Goal: Task Accomplishment & Management: Manage account settings

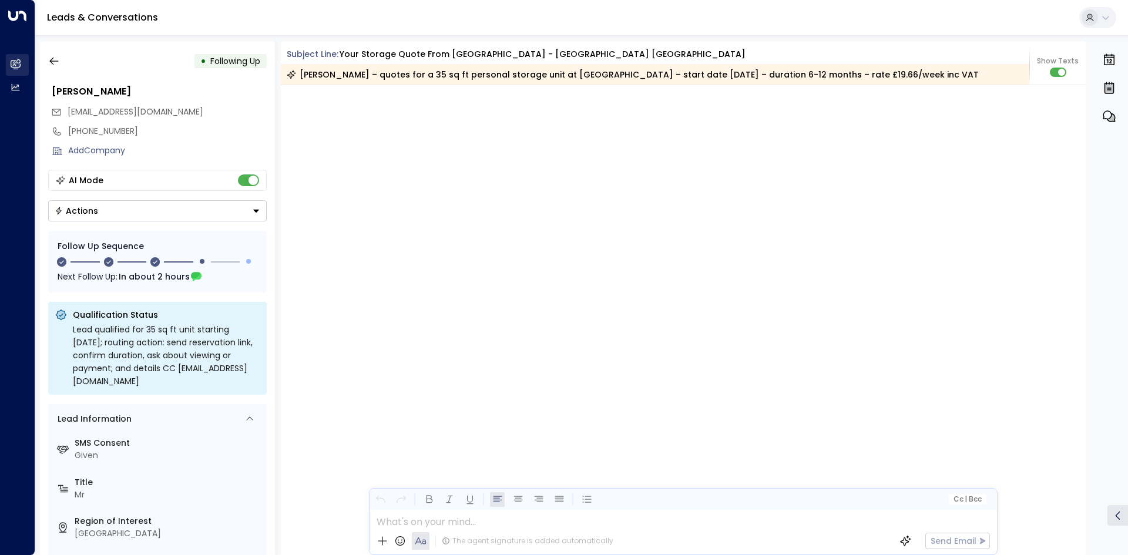
scroll to position [1298, 0]
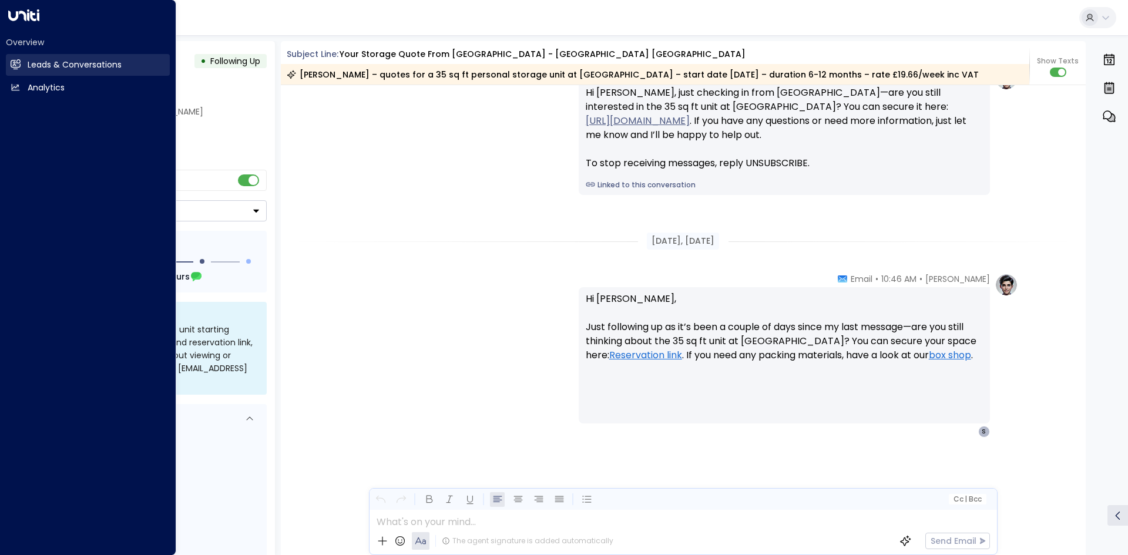
click at [25, 65] on link "Leads & Conversations Leads & Conversations" at bounding box center [88, 65] width 164 height 22
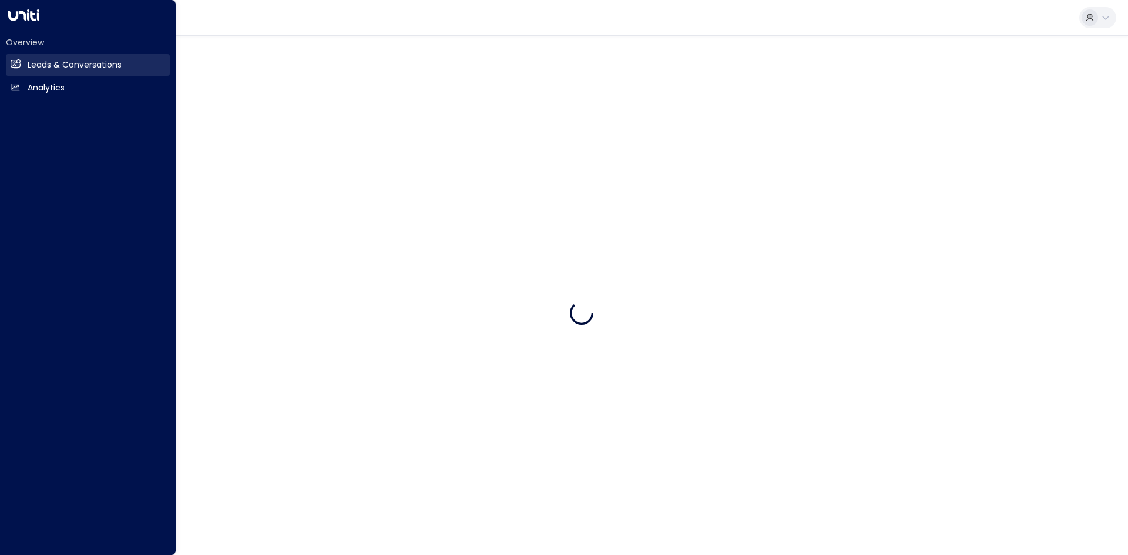
click at [25, 65] on link "Leads & Conversations Leads & Conversations" at bounding box center [88, 65] width 164 height 22
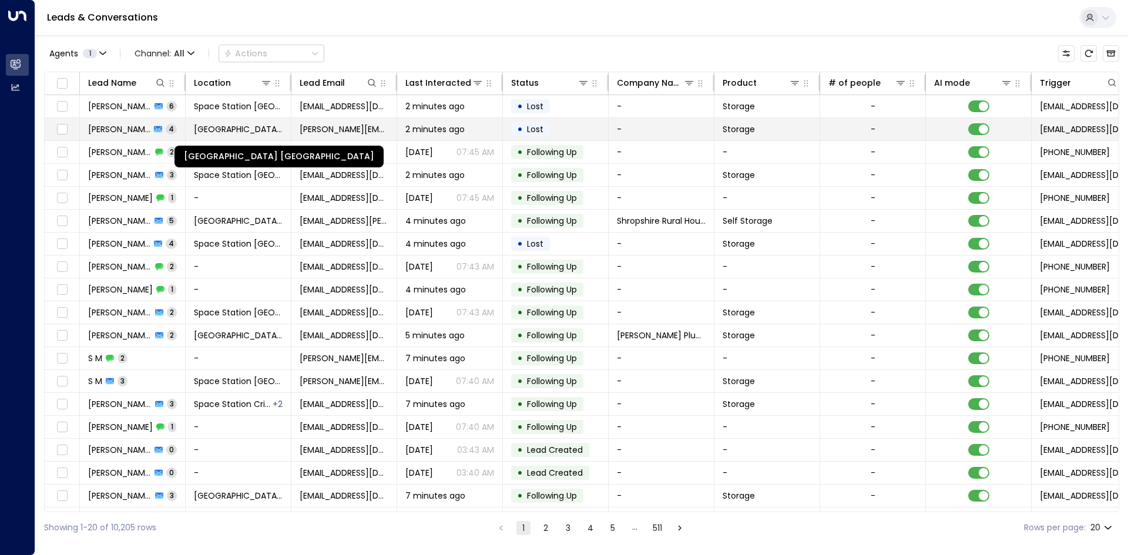
click at [236, 132] on span "[GEOGRAPHIC_DATA] [GEOGRAPHIC_DATA]" at bounding box center [238, 129] width 89 height 12
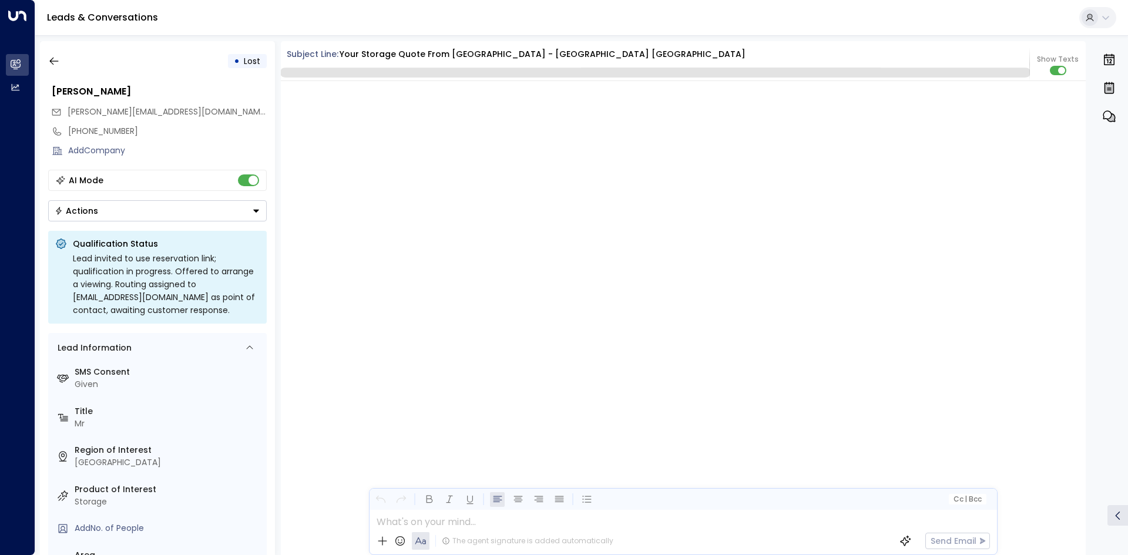
scroll to position [2417, 0]
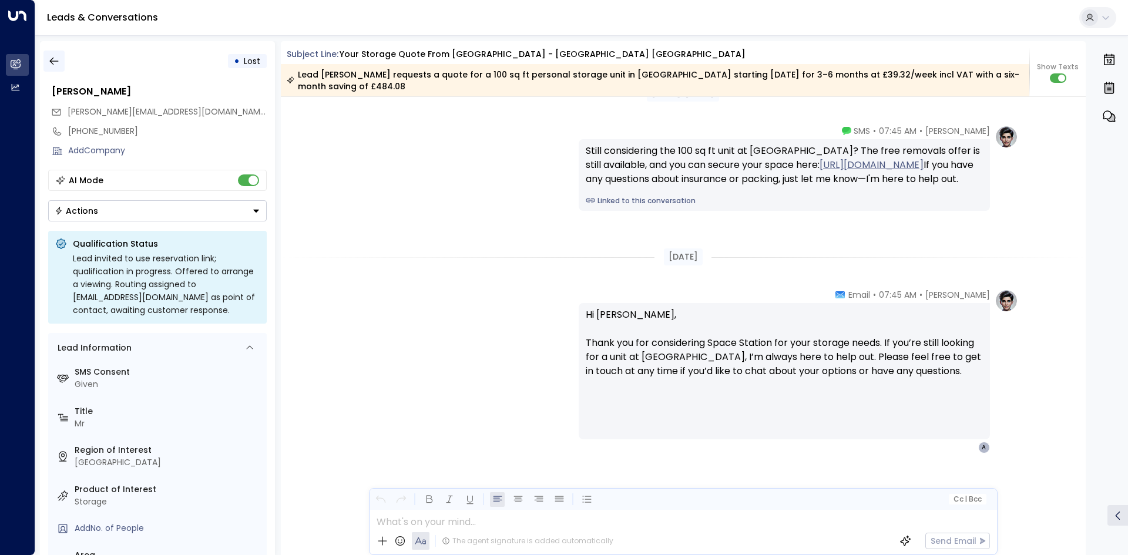
click at [53, 62] on icon "button" at bounding box center [54, 61] width 12 height 12
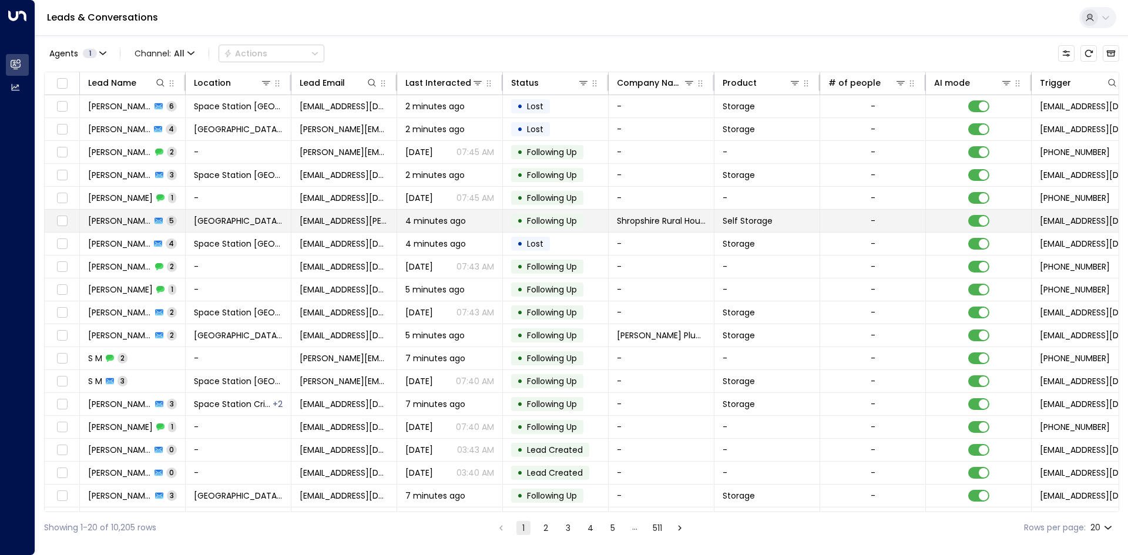
click at [214, 215] on span "[GEOGRAPHIC_DATA] [GEOGRAPHIC_DATA]" at bounding box center [238, 221] width 89 height 12
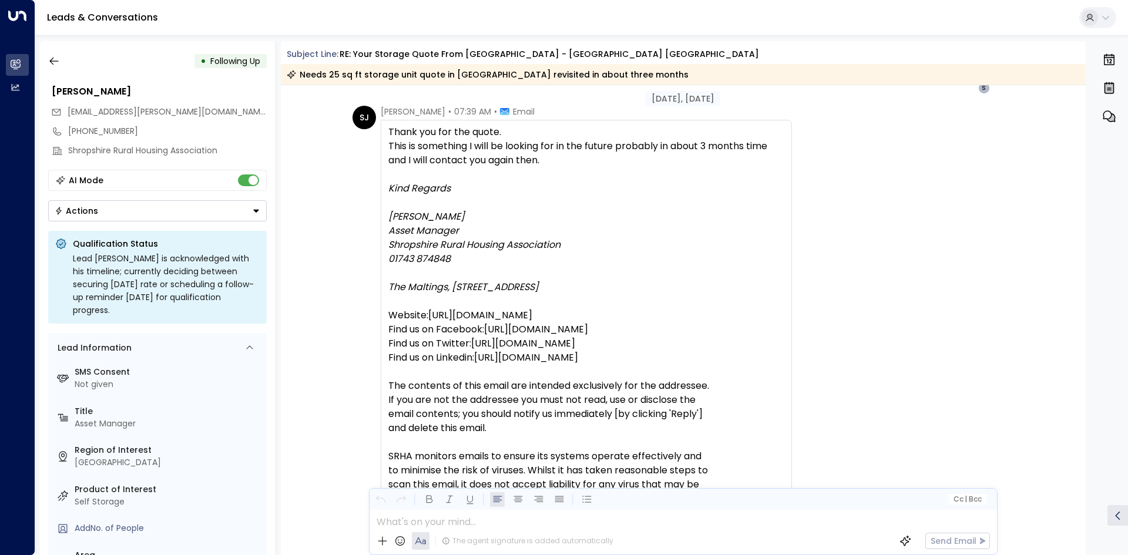
scroll to position [910, 0]
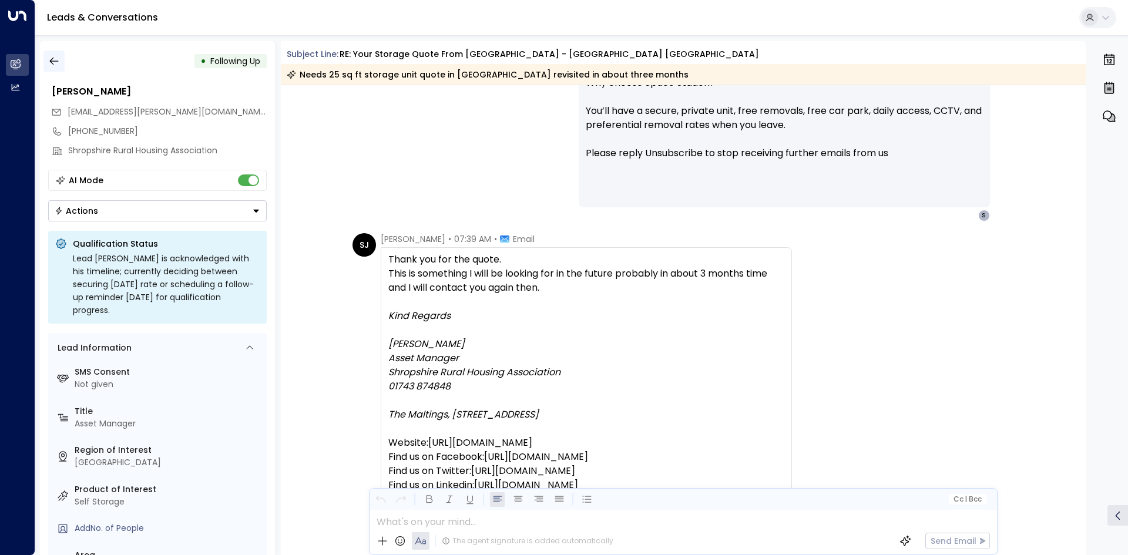
click at [52, 56] on icon "button" at bounding box center [54, 61] width 12 height 12
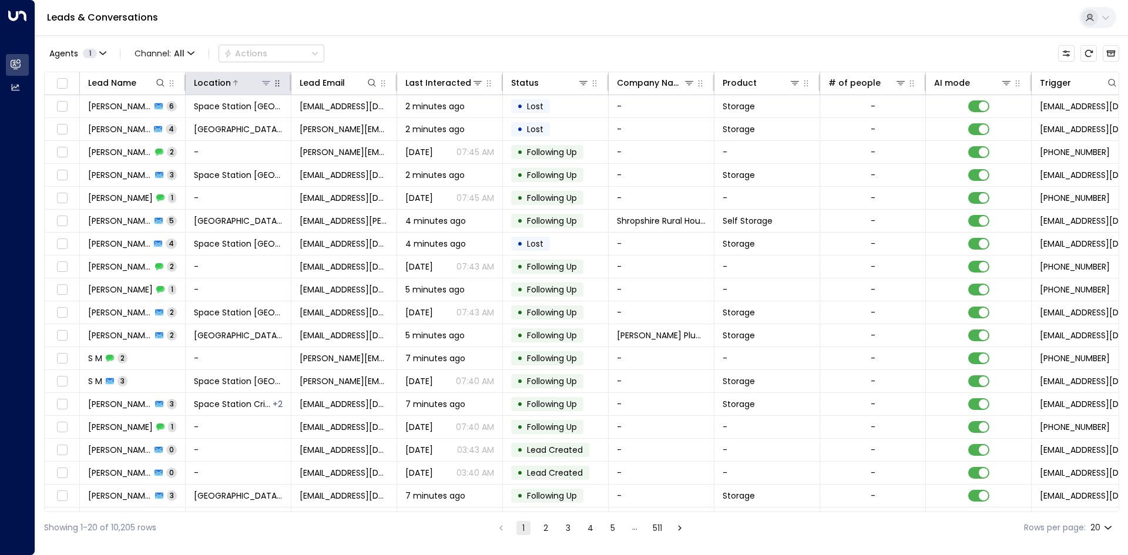
click at [265, 84] on icon at bounding box center [265, 82] width 9 height 9
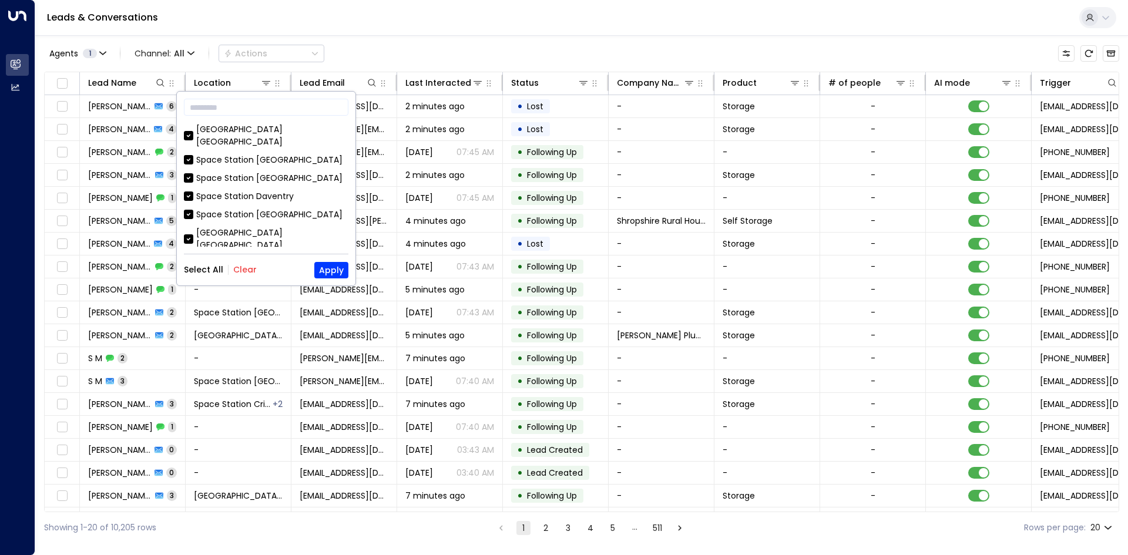
click at [246, 272] on button "Clear" at bounding box center [244, 269] width 23 height 9
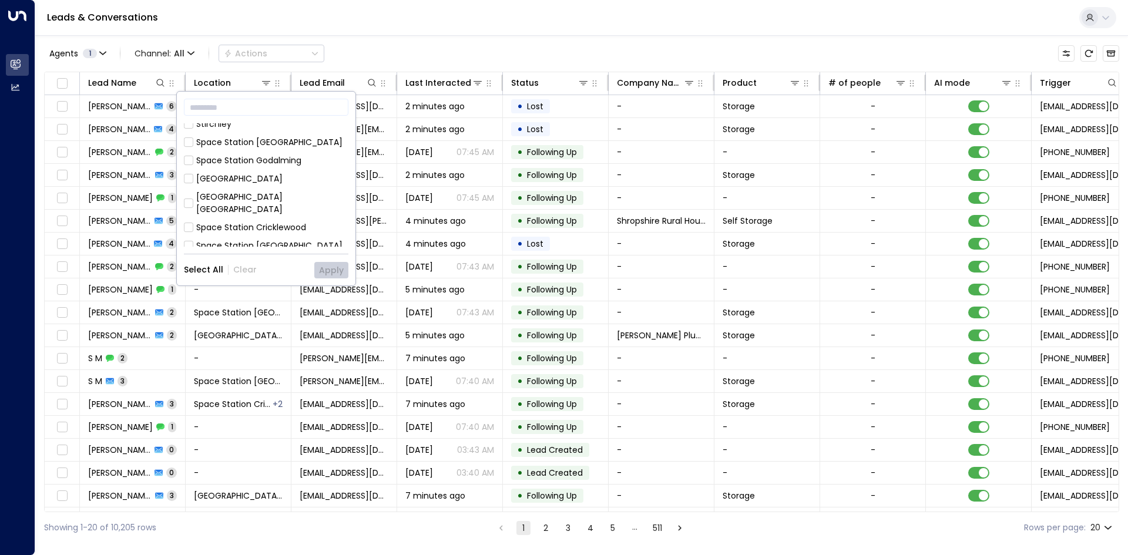
scroll to position [294, 0]
click at [294, 188] on div "Space Station Castle Bromwich Space Station Wakefield Space Station Garretts Gr…" at bounding box center [266, 184] width 164 height 123
click at [293, 237] on div "[GEOGRAPHIC_DATA] [GEOGRAPHIC_DATA]" at bounding box center [272, 249] width 152 height 25
click at [317, 274] on button "Apply" at bounding box center [331, 270] width 34 height 16
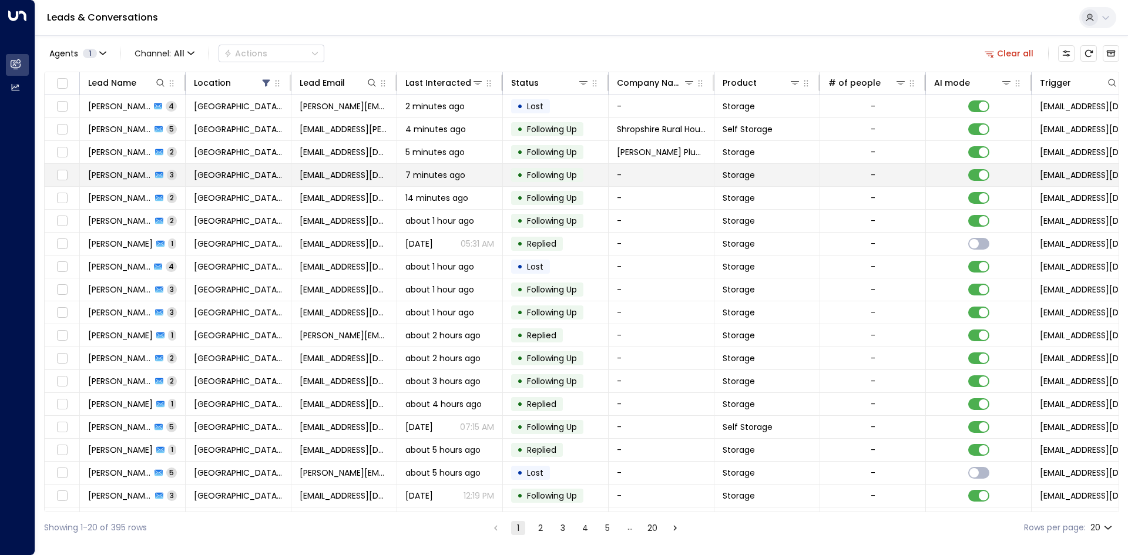
click at [324, 168] on td "[EMAIL_ADDRESS][DOMAIN_NAME]" at bounding box center [344, 175] width 106 height 22
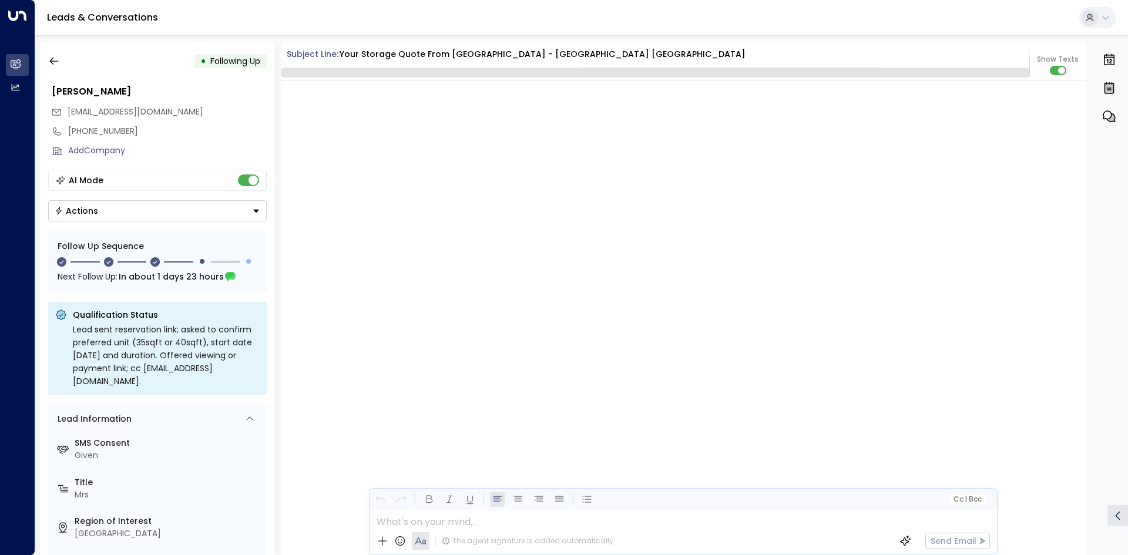
scroll to position [1324, 0]
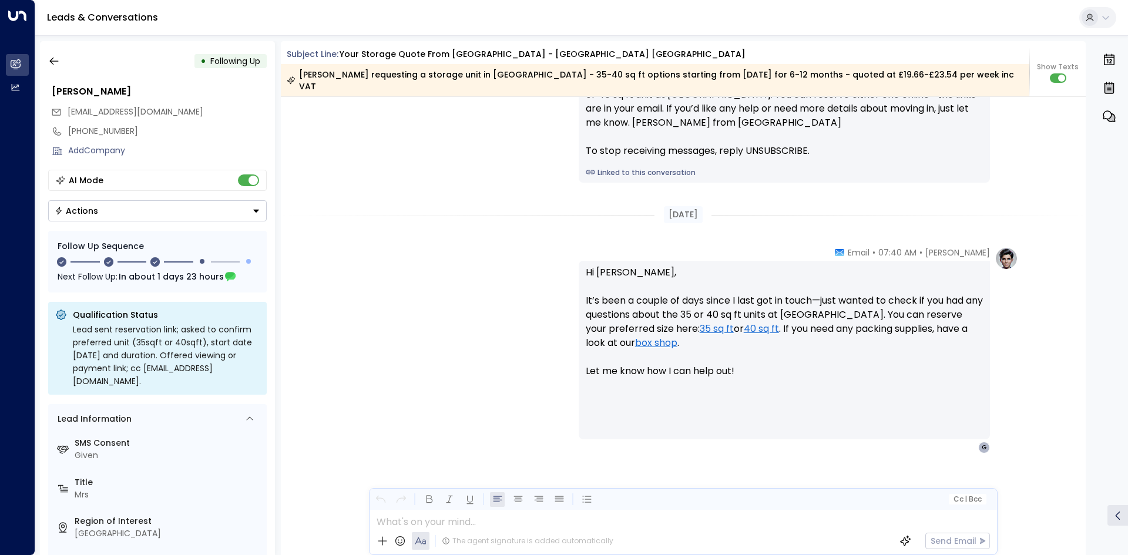
click at [69, 72] on div "• Following Up Glenys Bohan glenysbohan@yahoo.co.uk +447854615151 Add Company A…" at bounding box center [157, 298] width 235 height 514
click at [55, 65] on icon "button" at bounding box center [54, 61] width 12 height 12
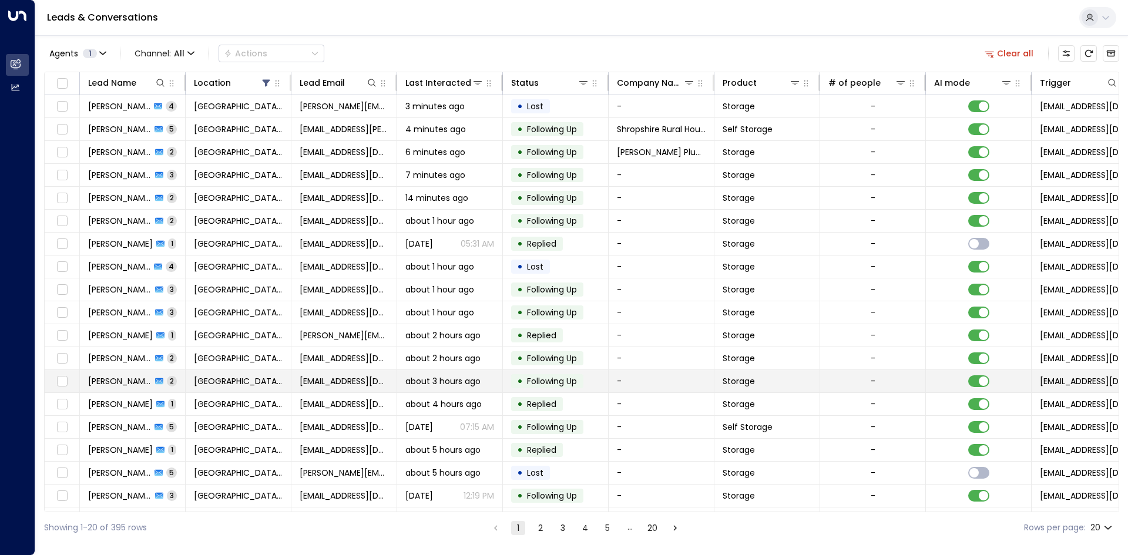
click at [268, 374] on td "[GEOGRAPHIC_DATA] [GEOGRAPHIC_DATA]" at bounding box center [239, 381] width 106 height 22
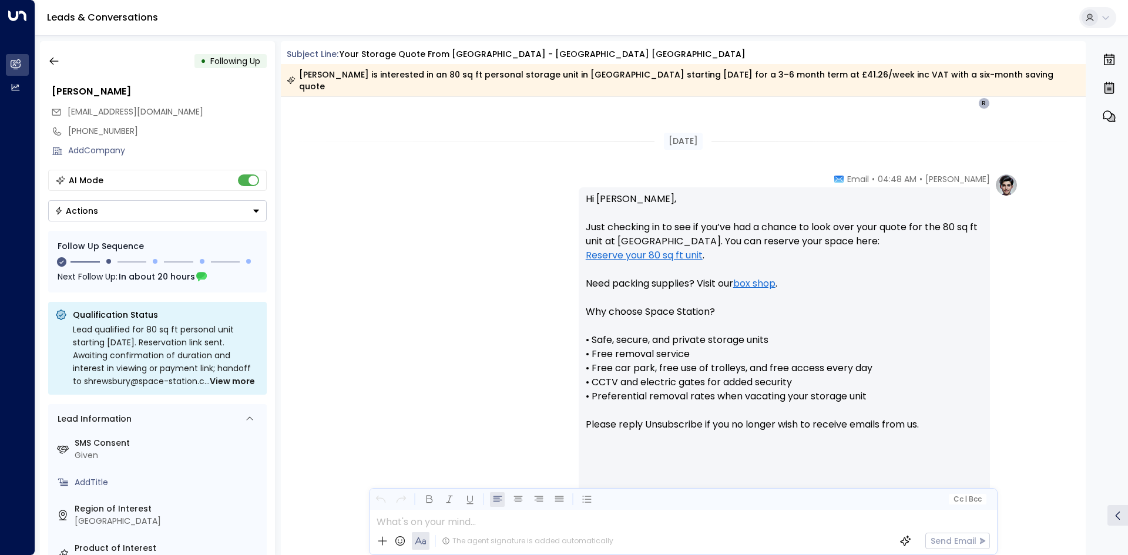
scroll to position [905, 0]
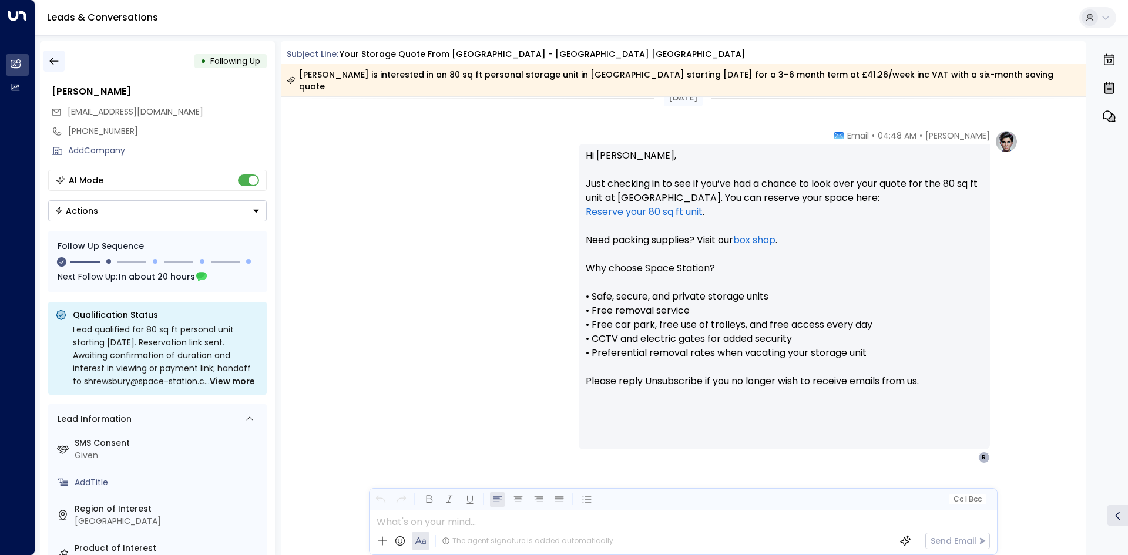
click at [47, 62] on button "button" at bounding box center [53, 61] width 21 height 21
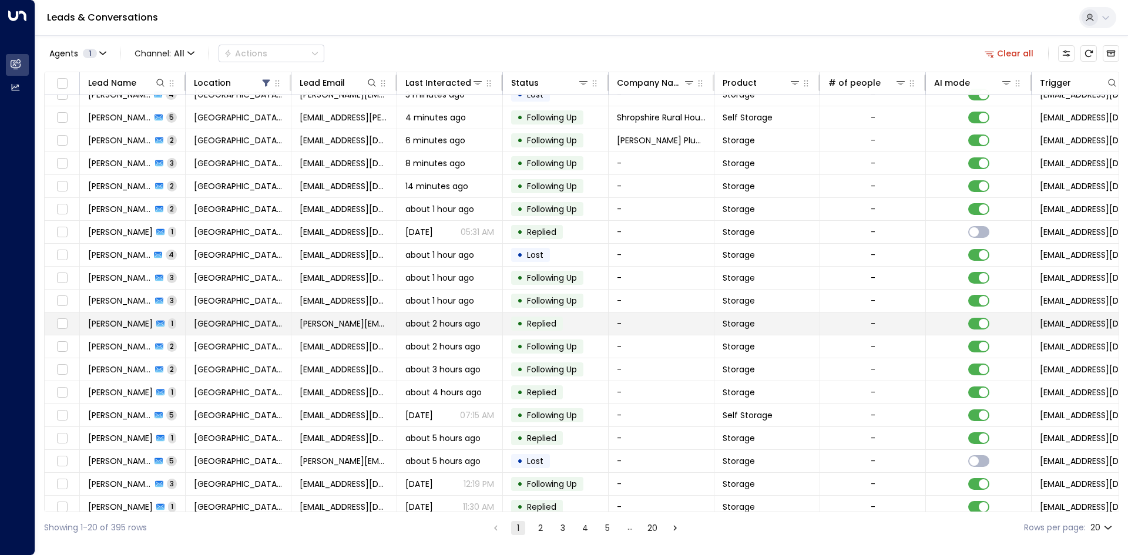
scroll to position [45, 0]
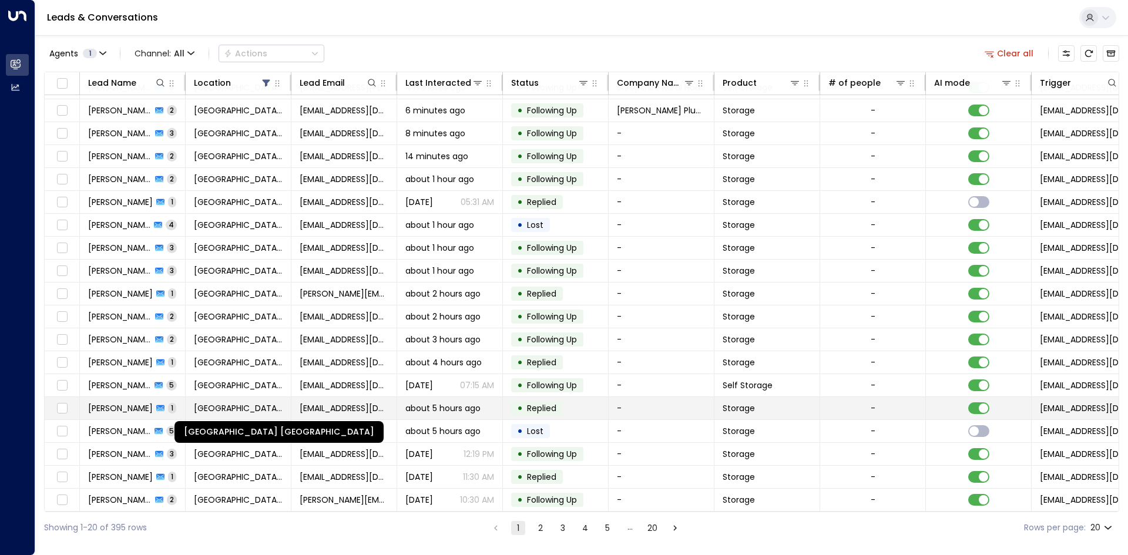
click at [263, 407] on span "[GEOGRAPHIC_DATA] [GEOGRAPHIC_DATA]" at bounding box center [238, 408] width 89 height 12
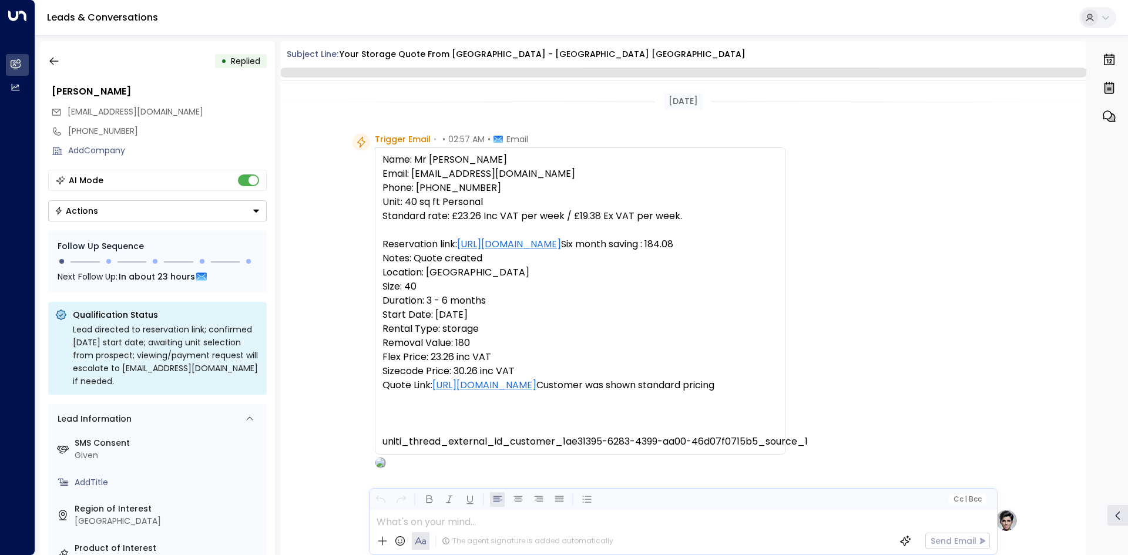
scroll to position [377, 0]
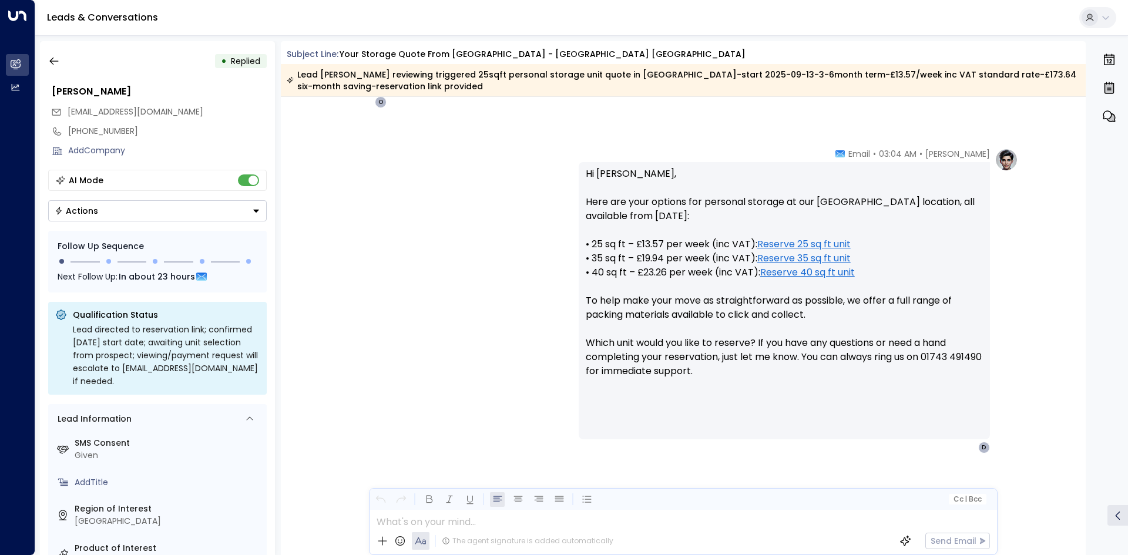
click at [93, 210] on div "Actions" at bounding box center [76, 211] width 43 height 11
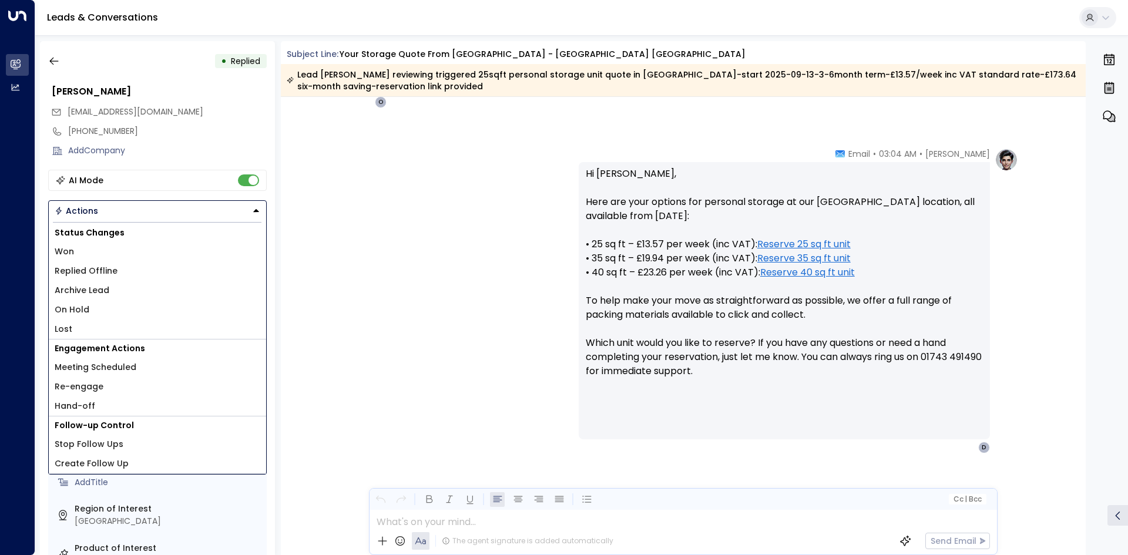
click at [102, 317] on li "On Hold" at bounding box center [157, 309] width 217 height 19
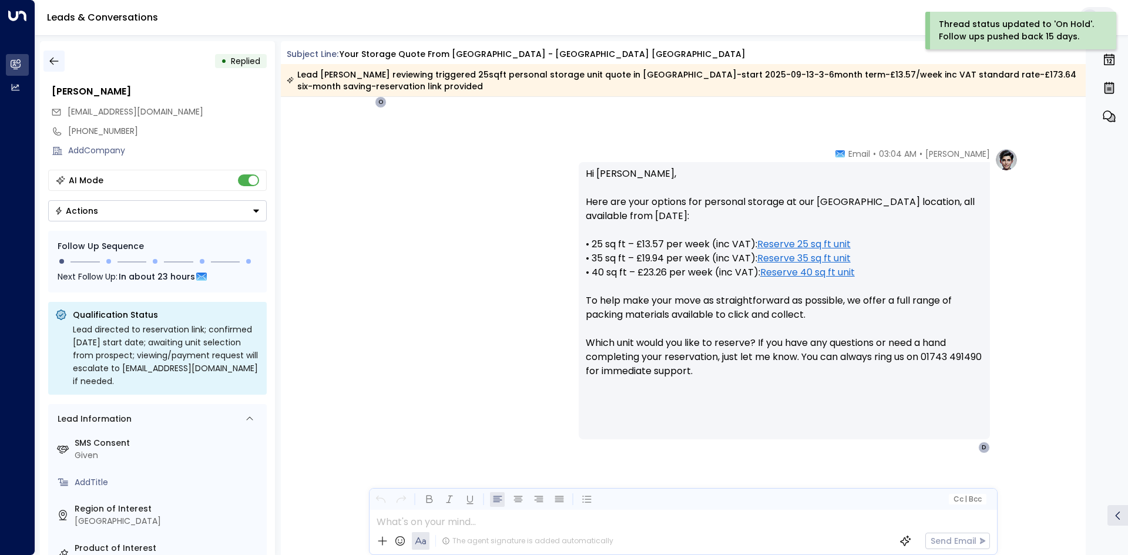
click at [52, 68] on button "button" at bounding box center [53, 61] width 21 height 21
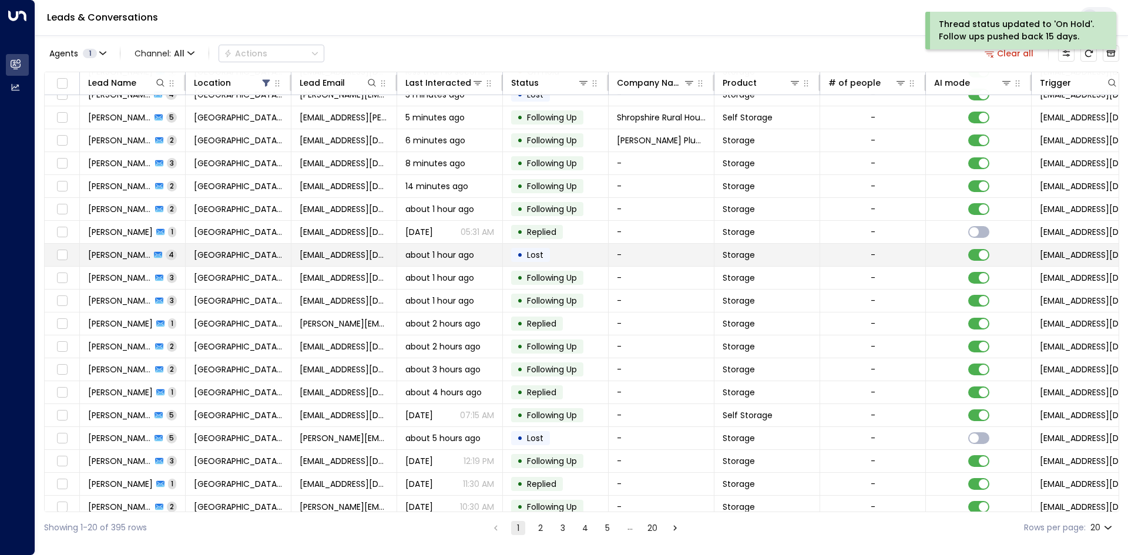
scroll to position [45, 0]
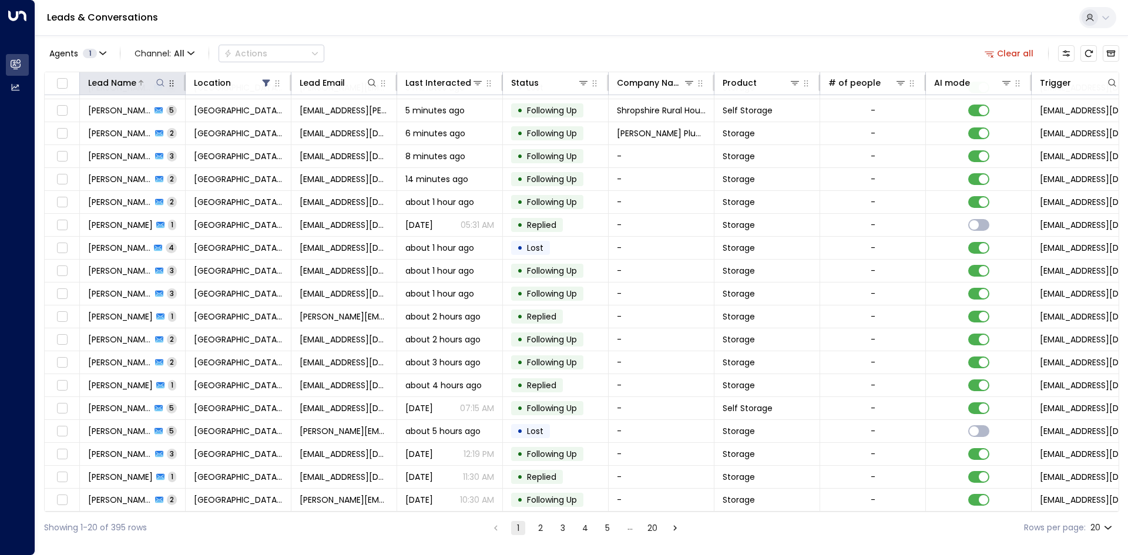
click at [164, 78] on button at bounding box center [160, 83] width 12 height 12
type input "******"
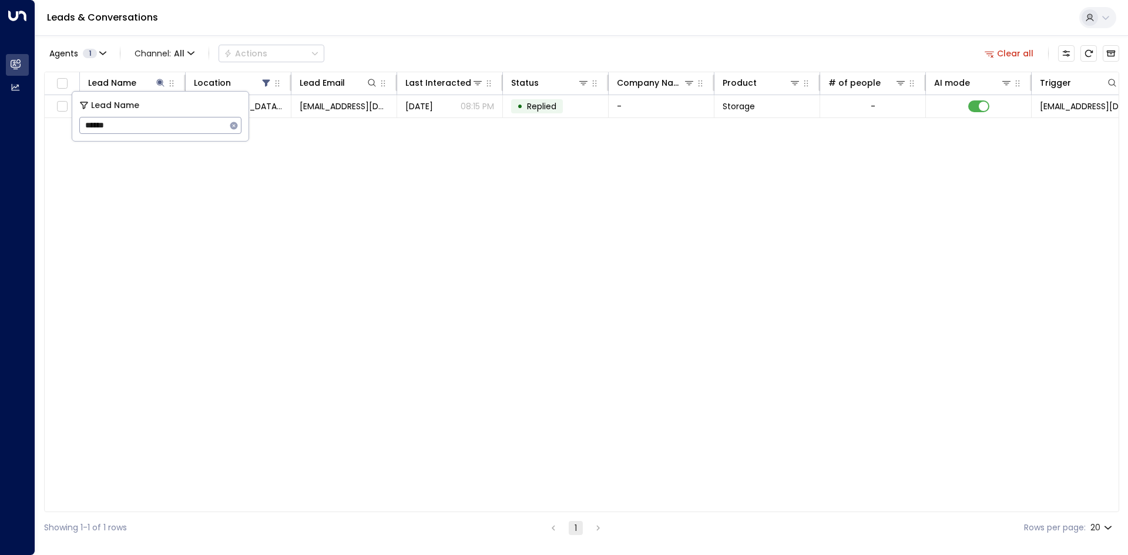
click at [308, 140] on div "Lead Name Location Lead Email Last Interacted Status Company Name Product # of …" at bounding box center [581, 292] width 1075 height 441
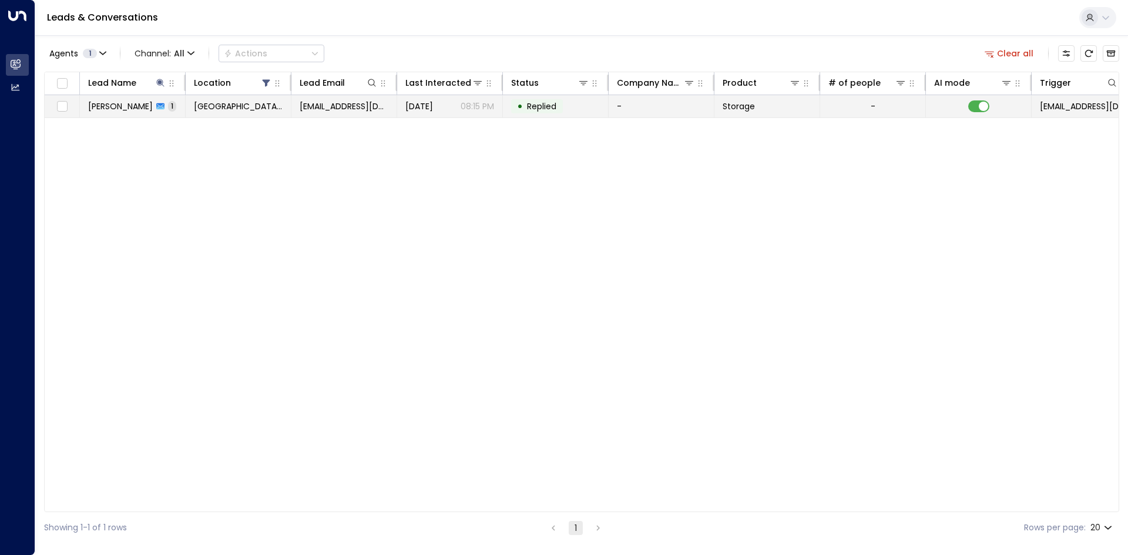
click at [297, 110] on td "Subsy1@gmail.com" at bounding box center [344, 106] width 106 height 22
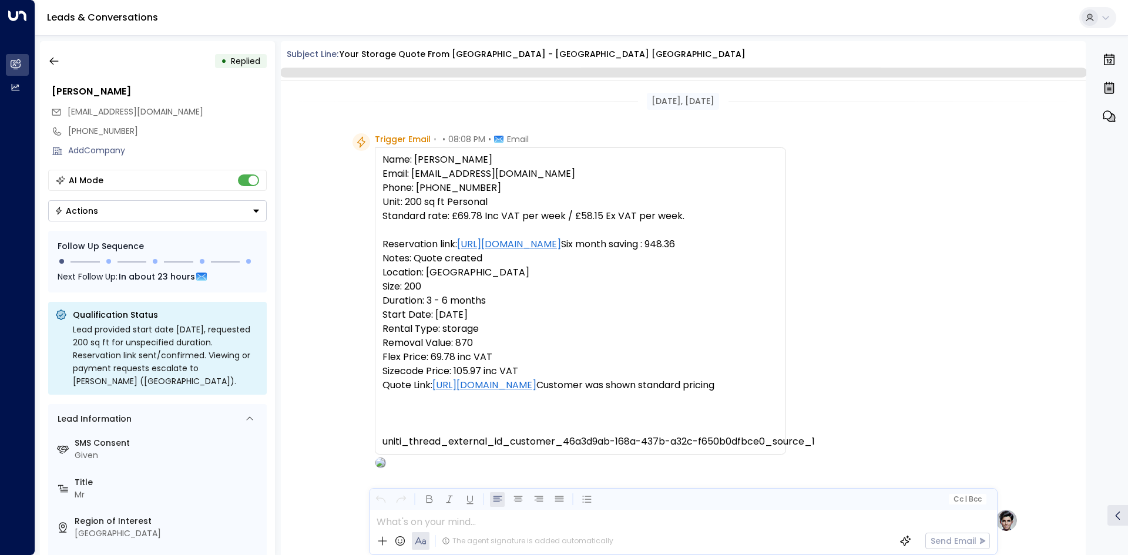
scroll to position [431, 0]
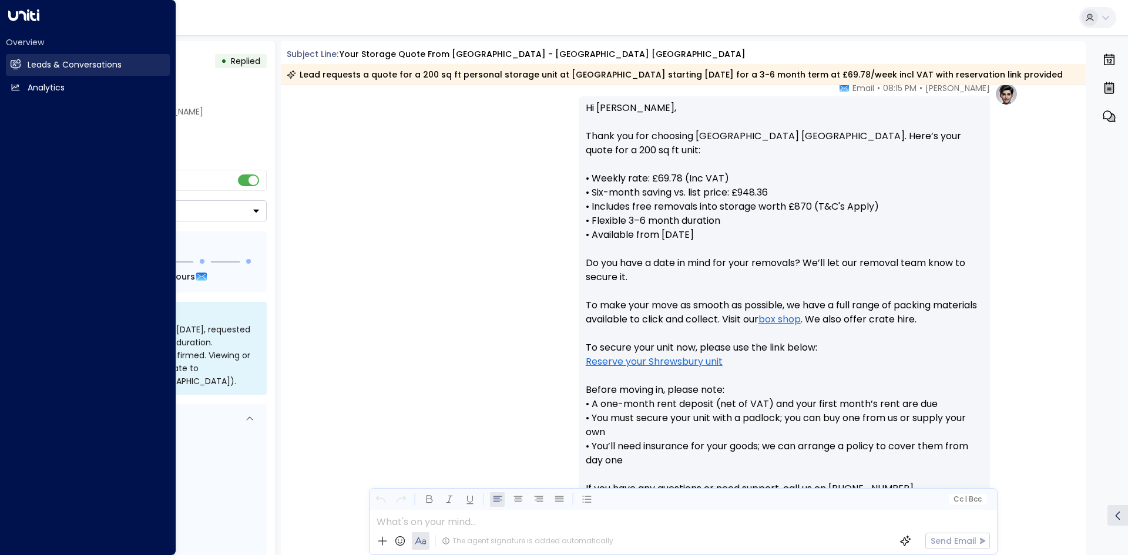
click at [25, 72] on link "Leads & Conversations Leads & Conversations" at bounding box center [88, 65] width 164 height 22
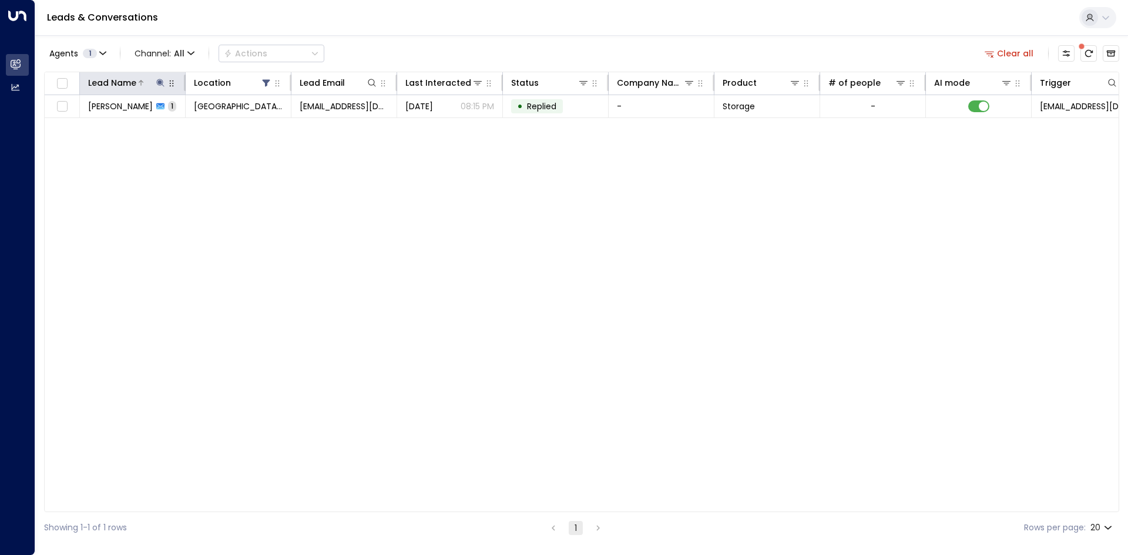
click at [162, 87] on icon at bounding box center [160, 82] width 9 height 9
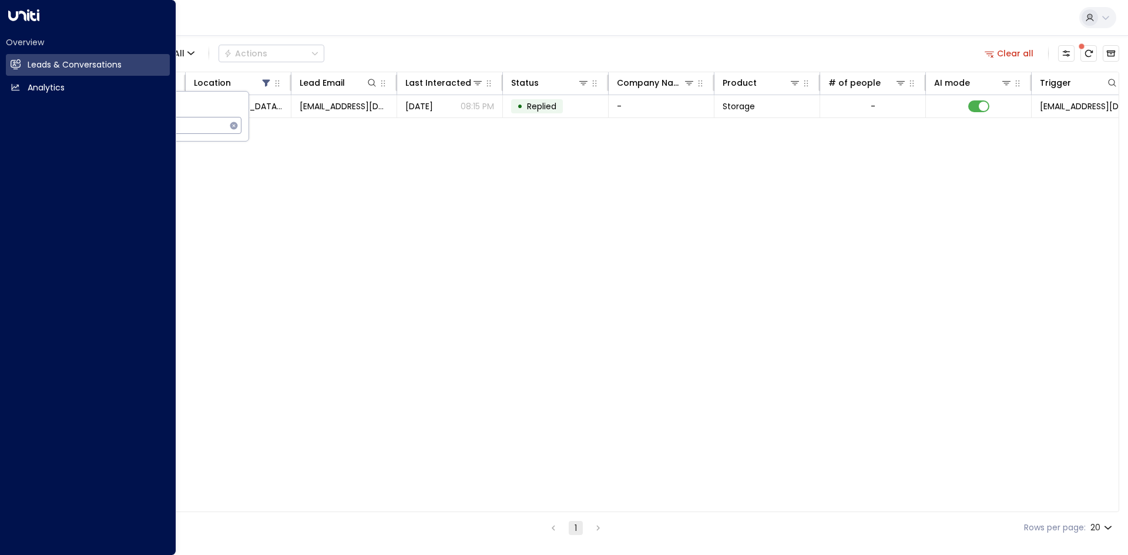
drag, startPoint x: 168, startPoint y: 125, endPoint x: 0, endPoint y: 92, distance: 171.2
click at [0, 92] on body "Overview Leads & Conversations Leads & Conversations Analytics Analytics Leads …" at bounding box center [564, 271] width 1128 height 543
type input "********"
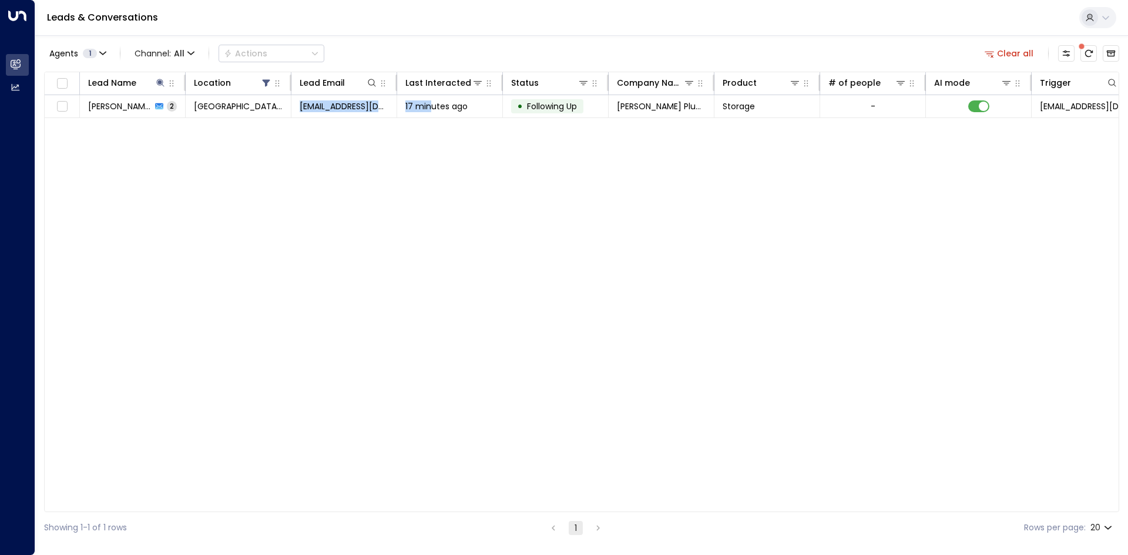
drag, startPoint x: 433, startPoint y: 219, endPoint x: 294, endPoint y: 216, distance: 139.2
click at [317, 212] on div "Lead Name Location Lead Email Last Interacted Status Company Name Product # of …" at bounding box center [581, 292] width 1075 height 441
drag, startPoint x: 422, startPoint y: 129, endPoint x: 428, endPoint y: 115, distance: 15.3
click at [423, 127] on div "Lead Name Location Lead Email Last Interacted Status Company Name Product # of …" at bounding box center [581, 292] width 1075 height 441
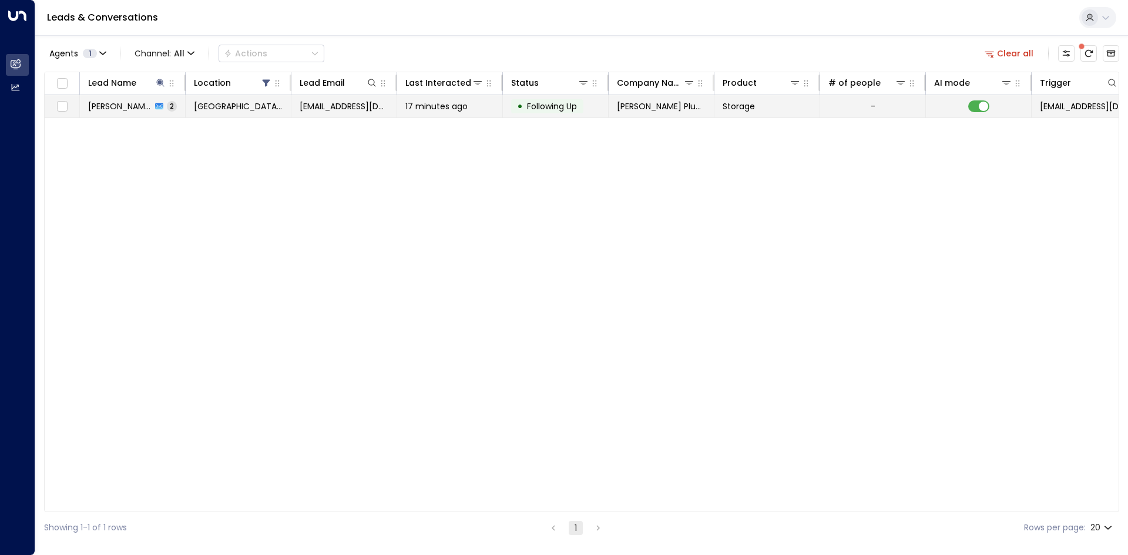
click at [428, 115] on td "17 minutes ago" at bounding box center [450, 106] width 106 height 22
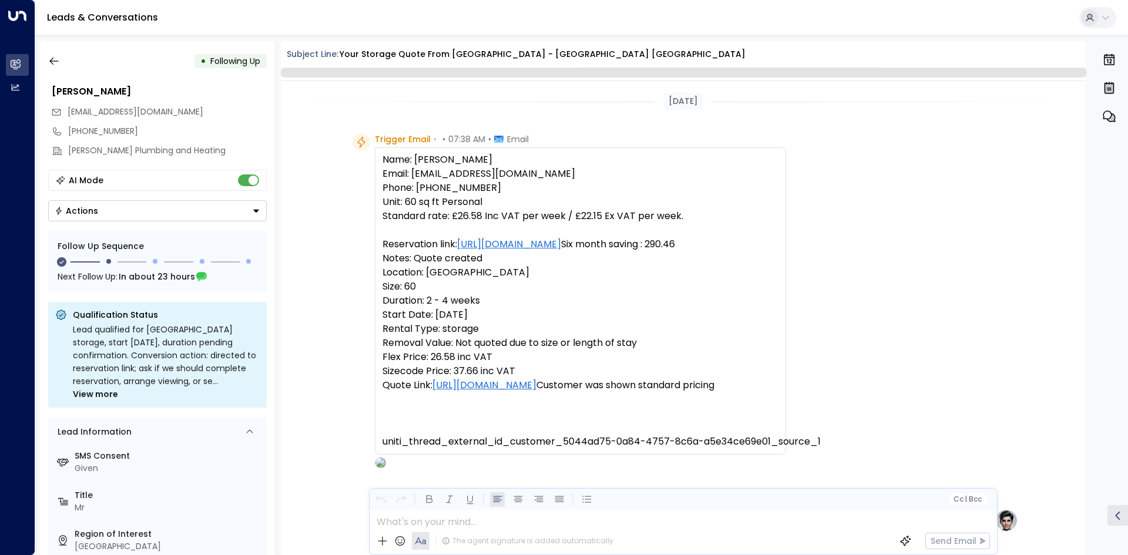
scroll to position [788, 0]
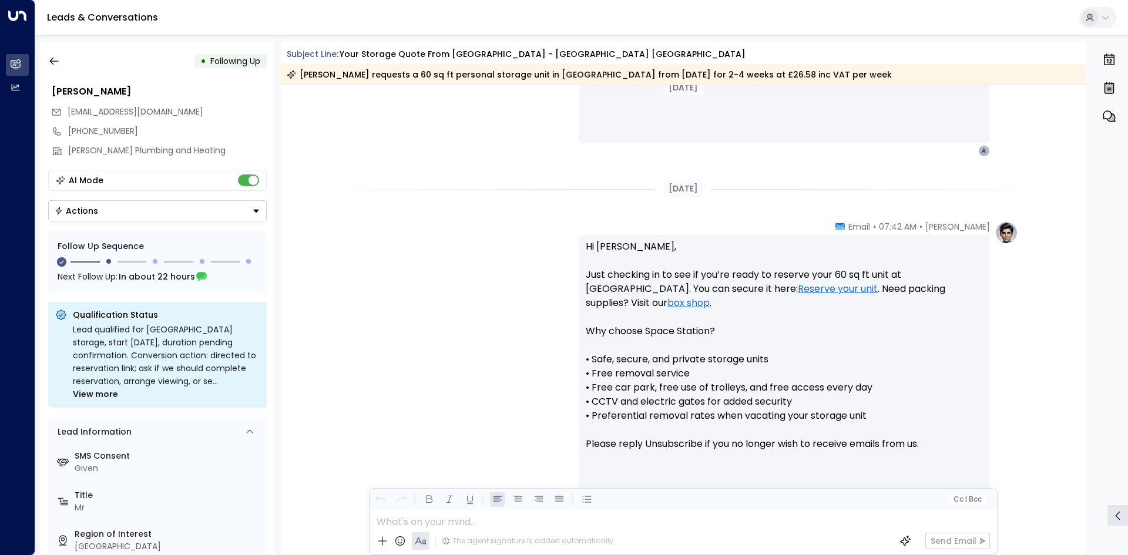
scroll to position [792, 0]
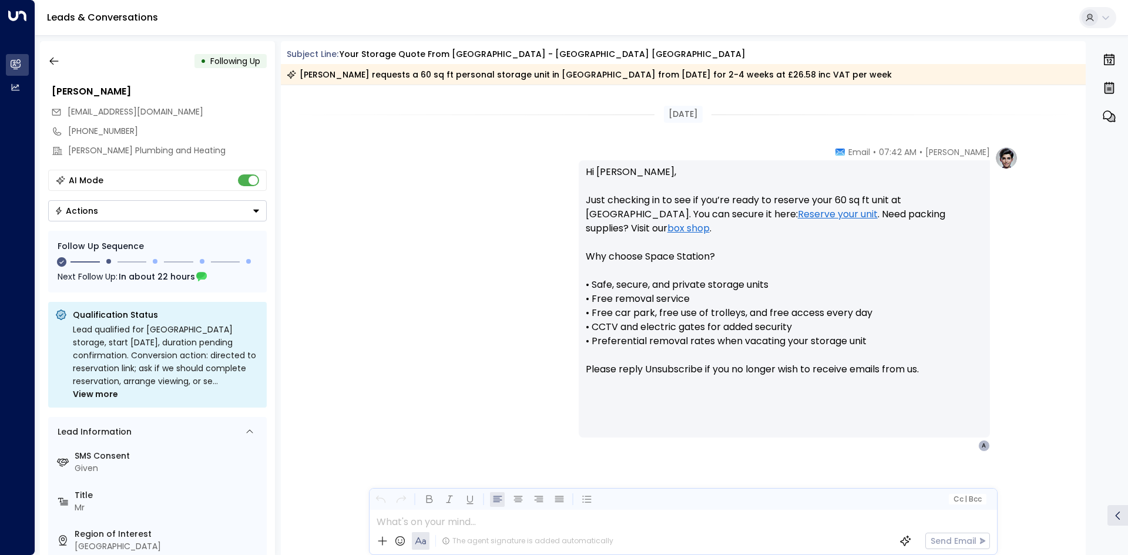
drag, startPoint x: 546, startPoint y: 174, endPoint x: 522, endPoint y: 445, distance: 271.9
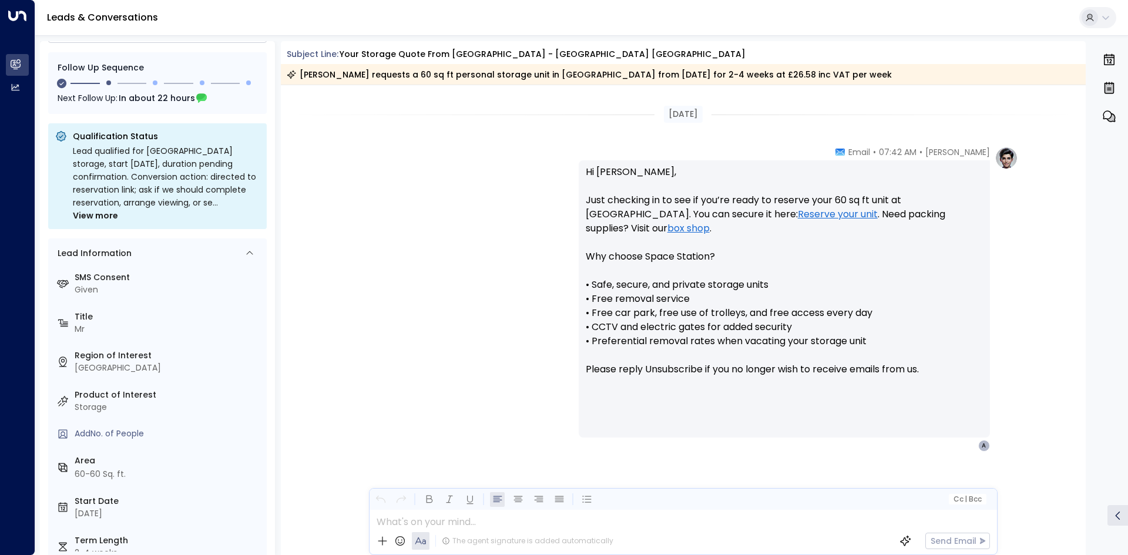
scroll to position [101, 0]
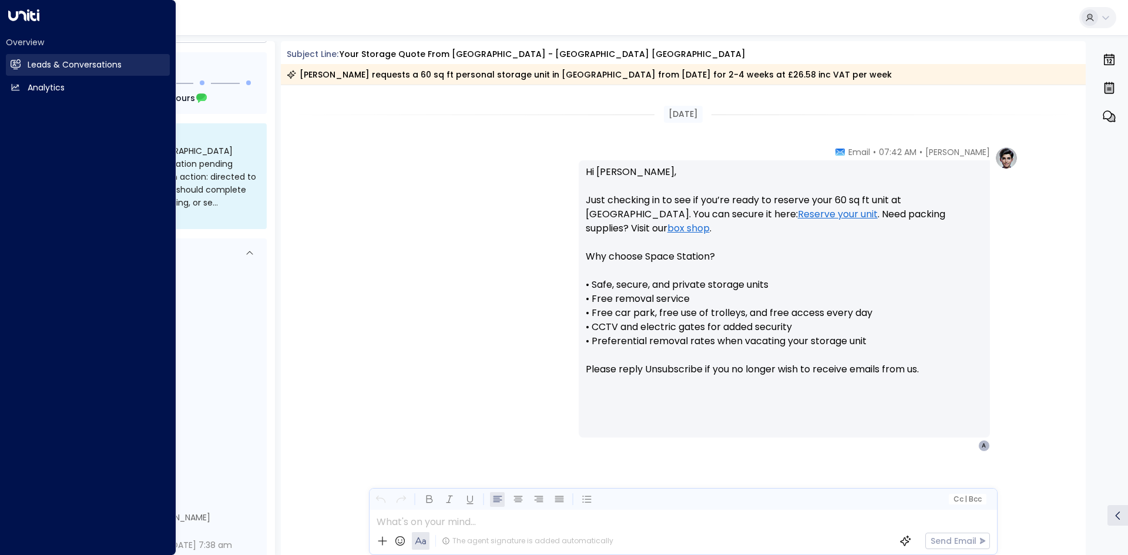
click at [39, 59] on h2 "Leads & Conversations" at bounding box center [75, 65] width 94 height 12
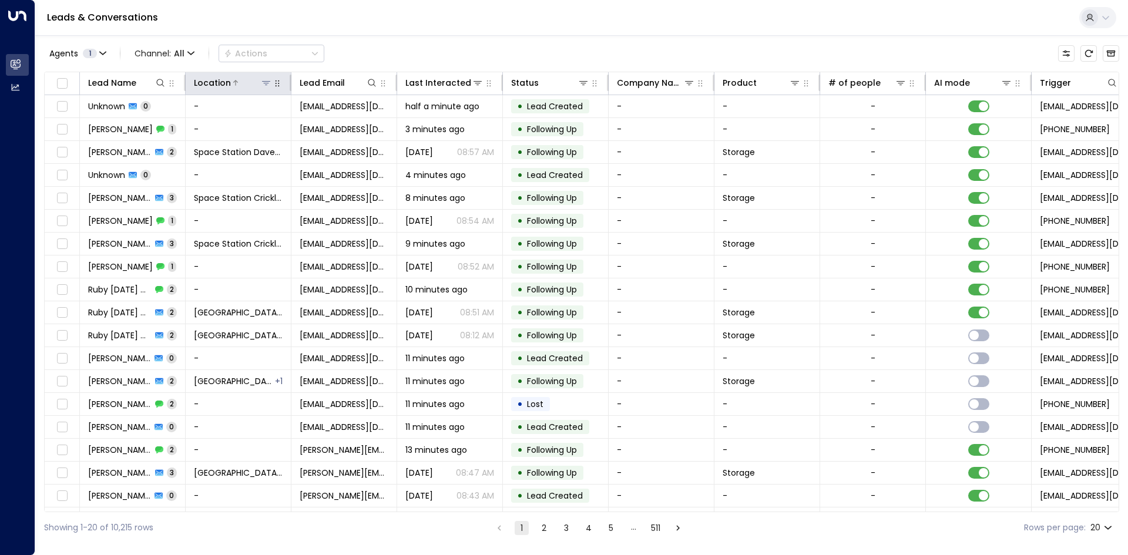
click at [270, 83] on icon at bounding box center [265, 82] width 9 height 9
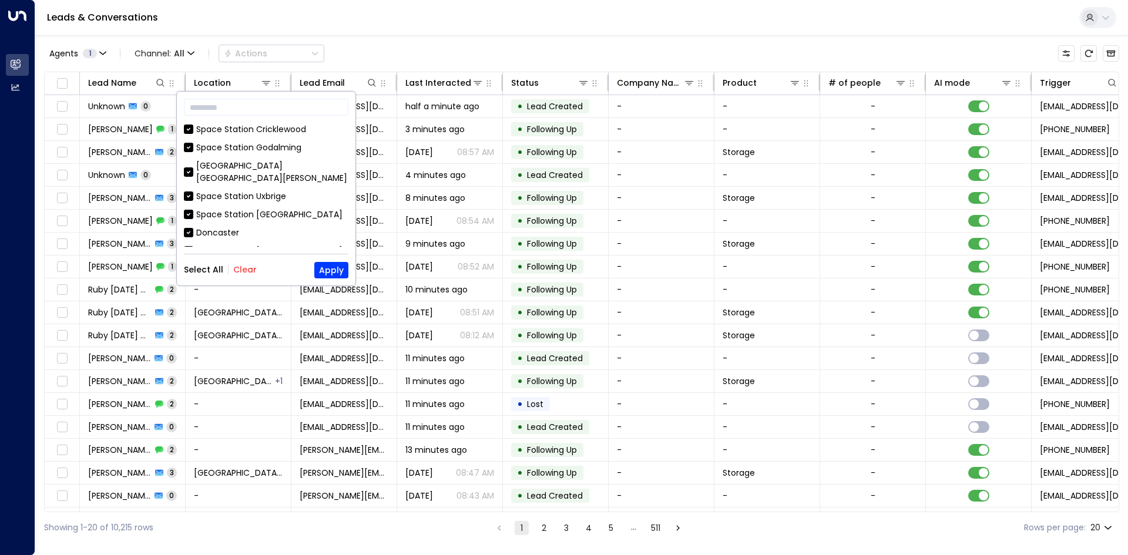
click at [253, 268] on button "Clear" at bounding box center [244, 269] width 23 height 9
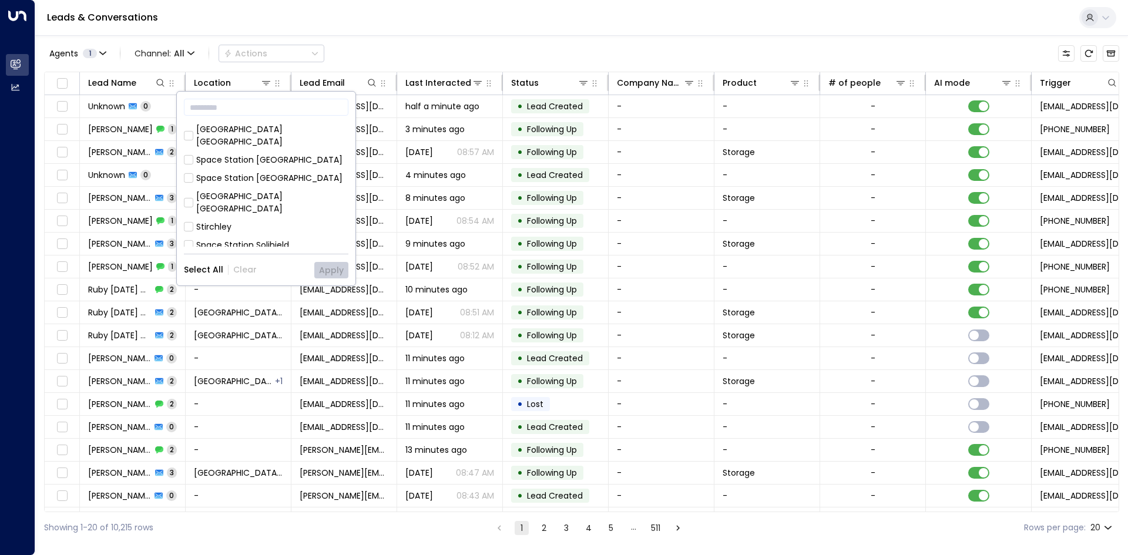
scroll to position [117, 0]
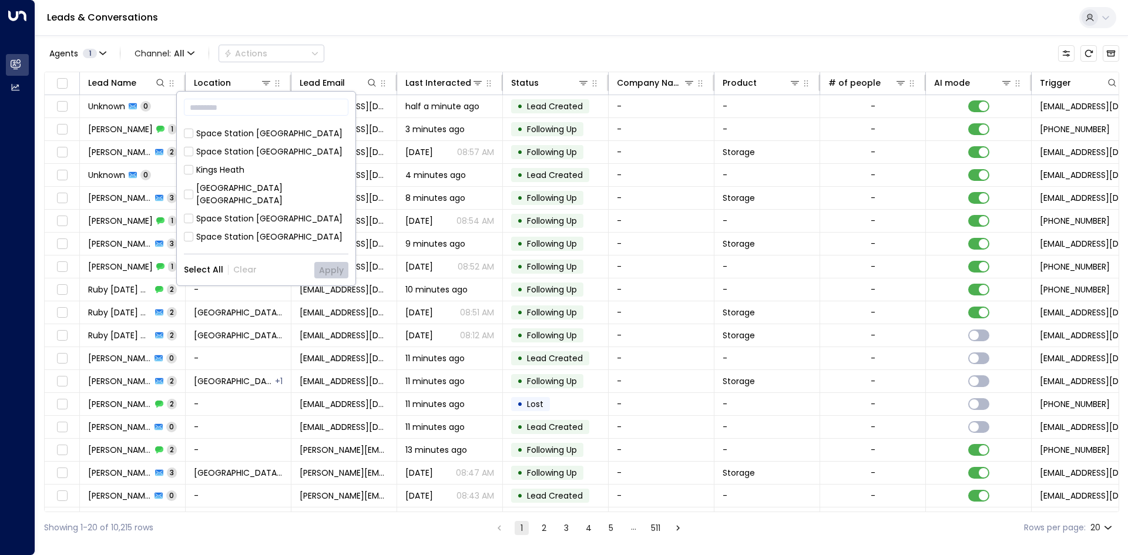
click at [300, 182] on div "[GEOGRAPHIC_DATA] [GEOGRAPHIC_DATA]" at bounding box center [272, 194] width 152 height 25
click at [326, 264] on button "Apply" at bounding box center [331, 270] width 34 height 16
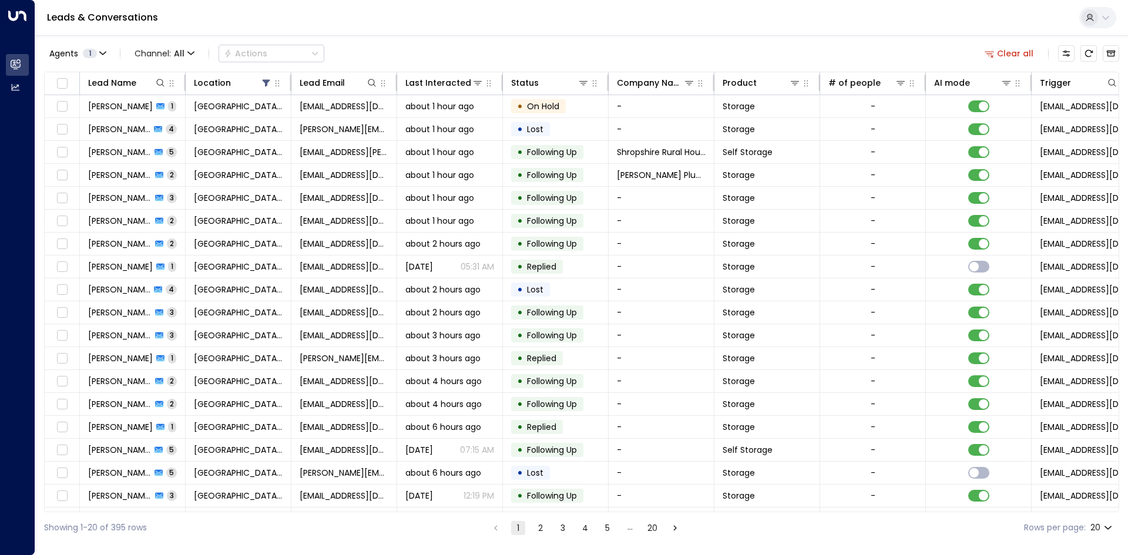
click at [533, 54] on div "Agents 1 Channel: All Actions Clear all" at bounding box center [581, 53] width 1075 height 25
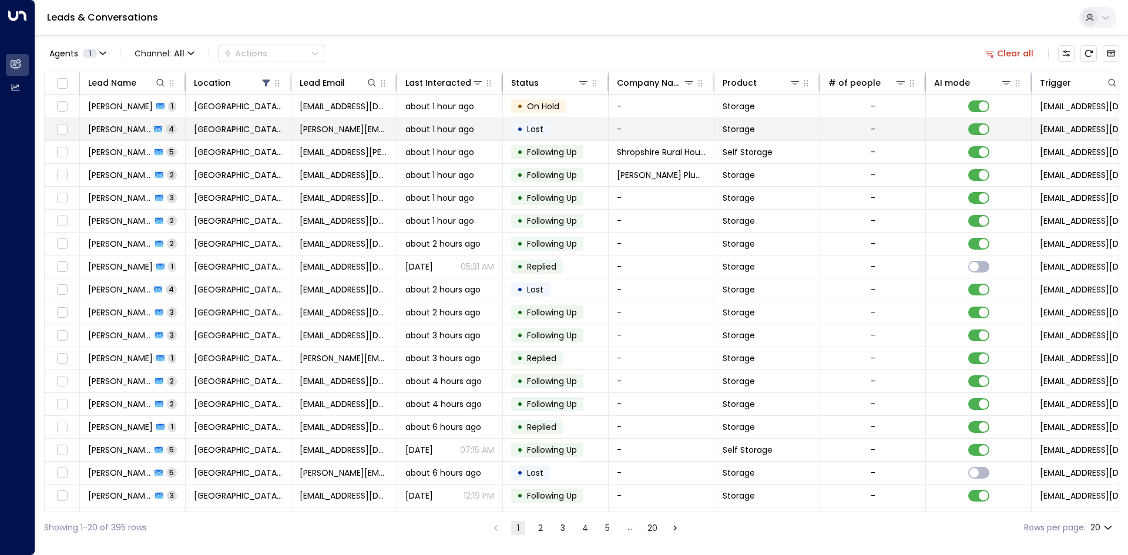
click at [486, 137] on td "about 1 hour ago" at bounding box center [450, 129] width 106 height 22
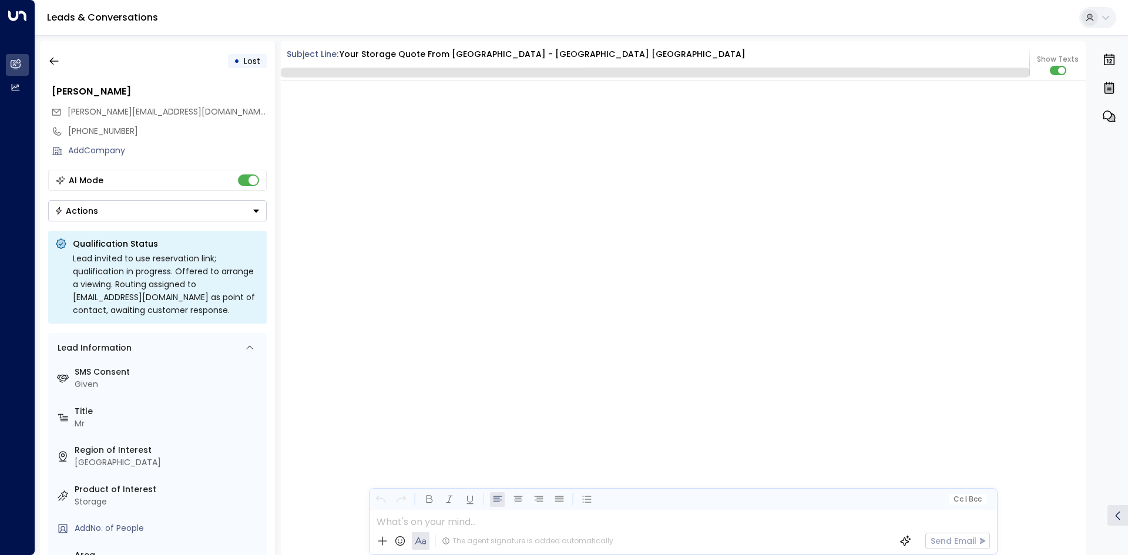
scroll to position [2417, 0]
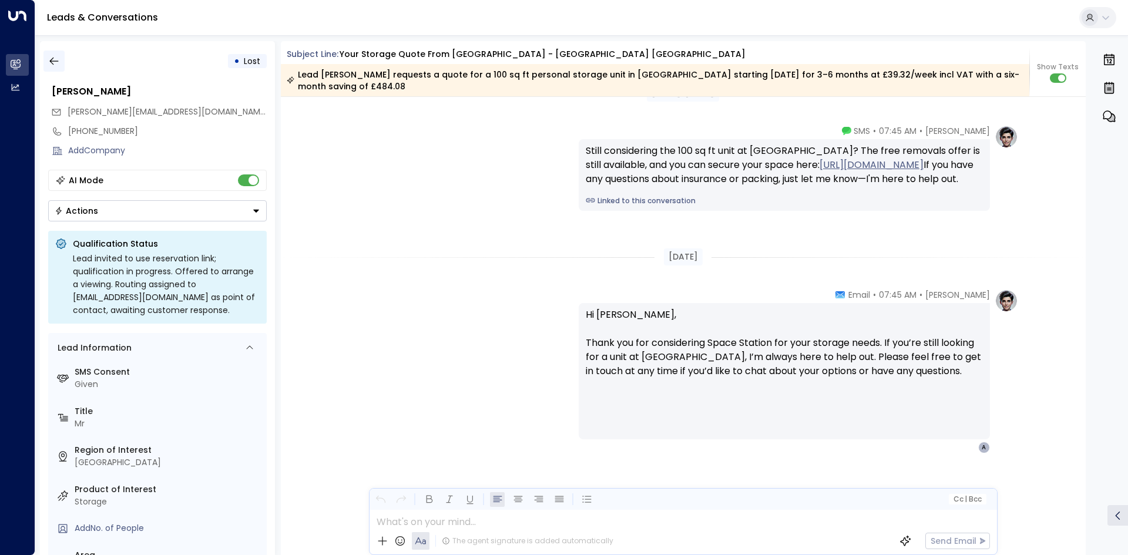
click at [57, 56] on icon "button" at bounding box center [54, 61] width 12 height 12
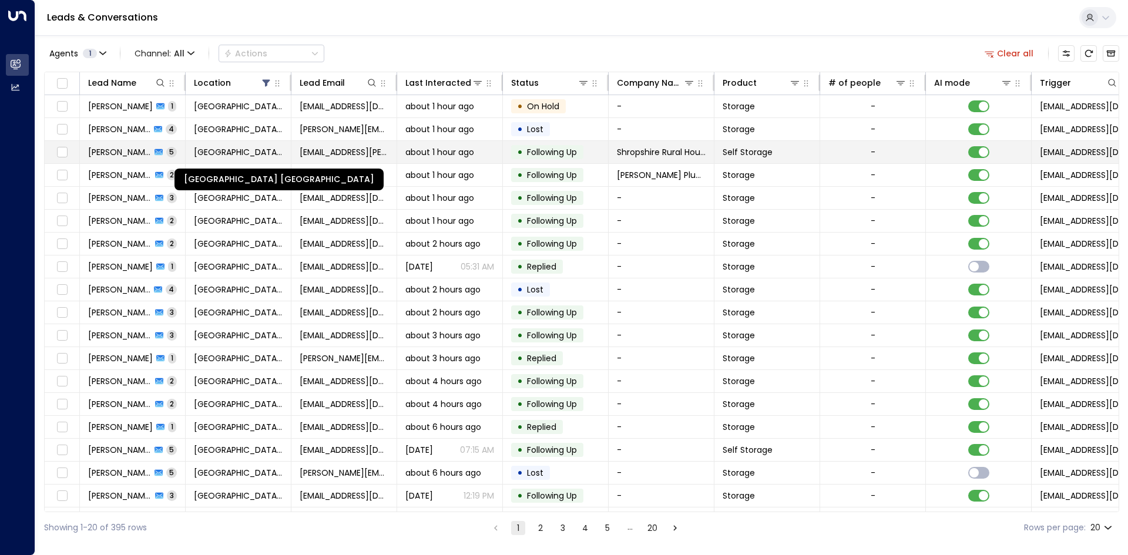
click at [250, 150] on span "[GEOGRAPHIC_DATA] [GEOGRAPHIC_DATA]" at bounding box center [238, 152] width 89 height 12
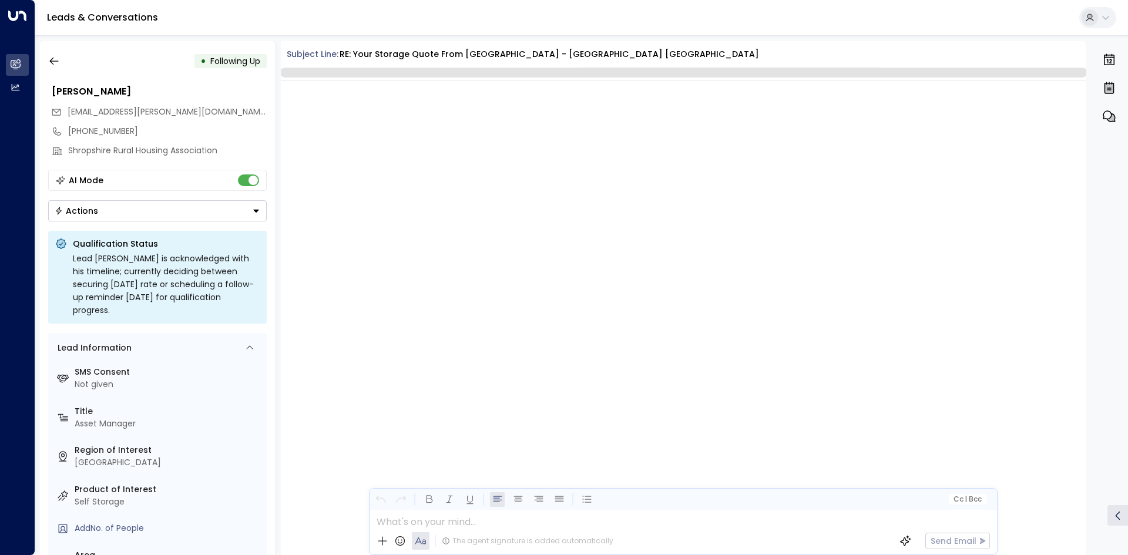
scroll to position [1746, 0]
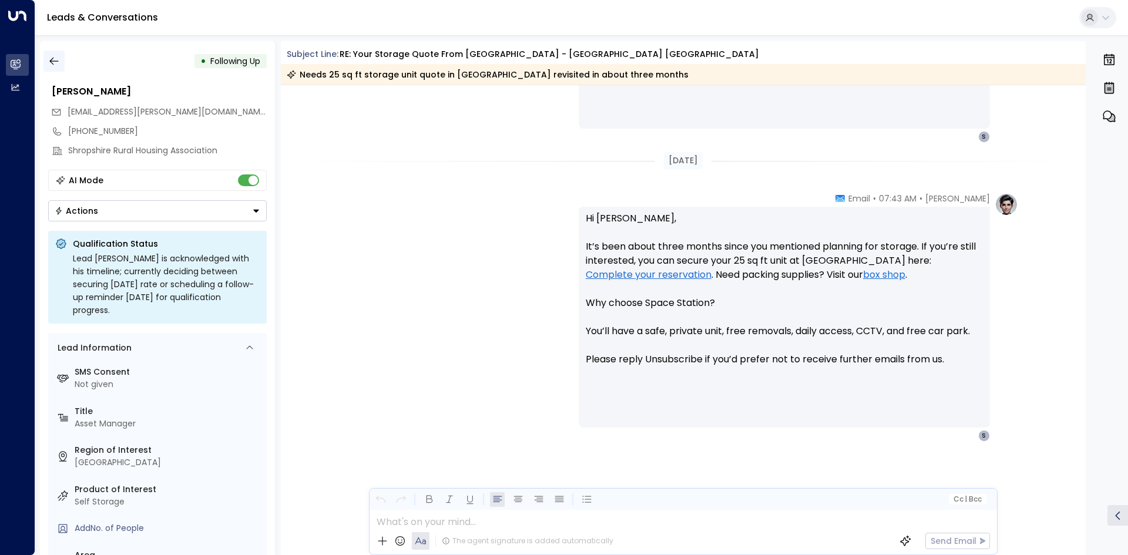
click at [48, 52] on button "button" at bounding box center [53, 61] width 21 height 21
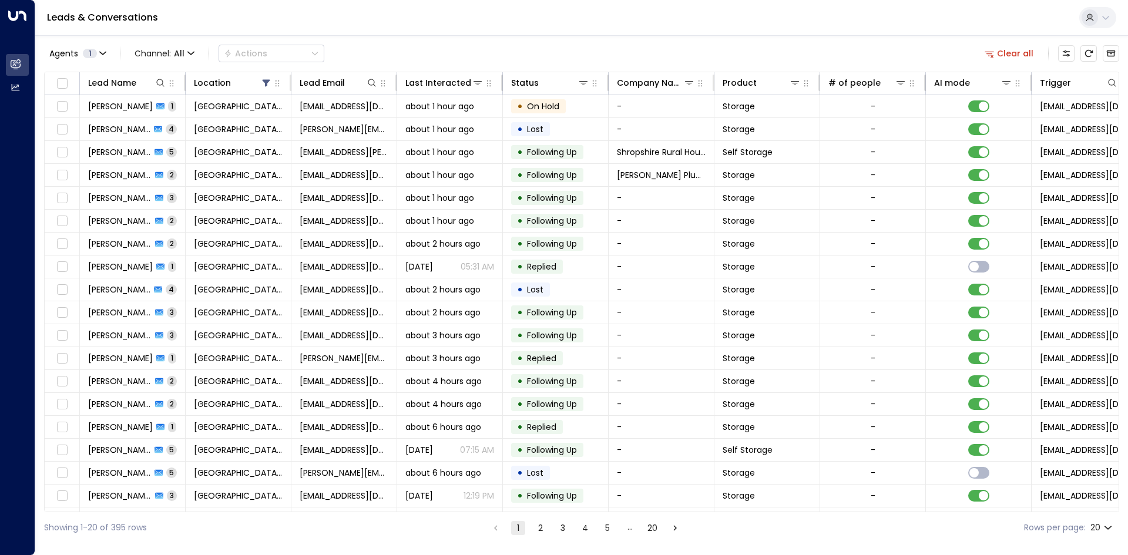
click at [48, 52] on button "Agents 1" at bounding box center [77, 53] width 66 height 16
click at [184, 173] on div at bounding box center [564, 277] width 1128 height 555
click at [183, 173] on td "[PERSON_NAME] 2" at bounding box center [133, 175] width 106 height 22
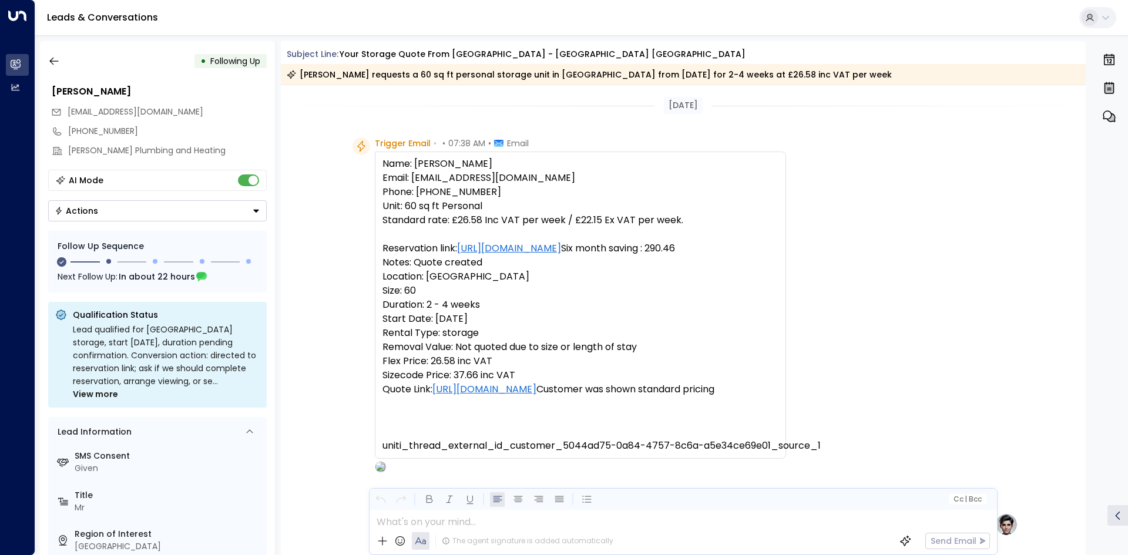
scroll to position [677, 0]
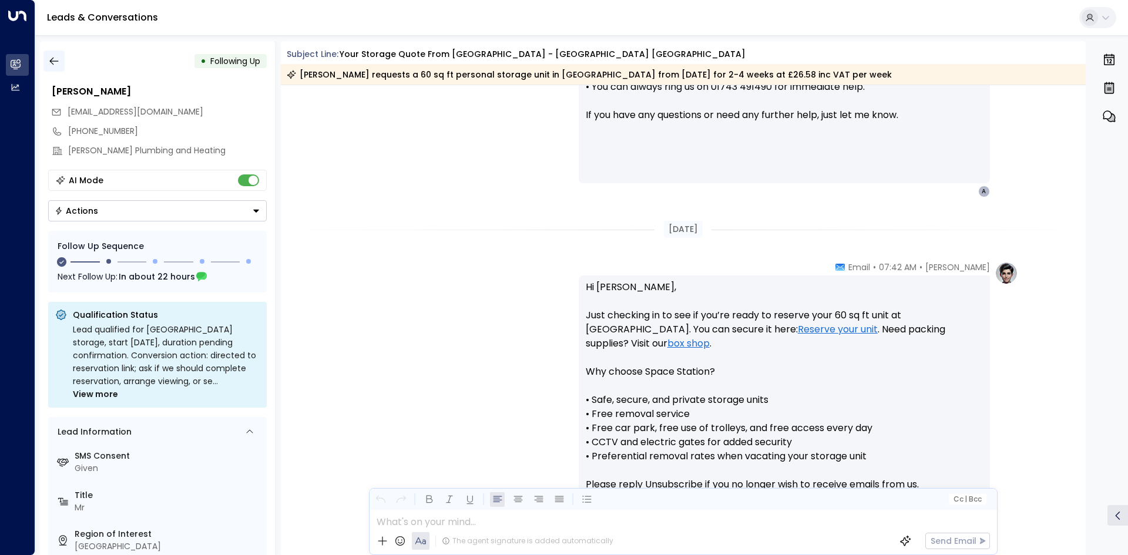
click at [55, 53] on button "button" at bounding box center [53, 61] width 21 height 21
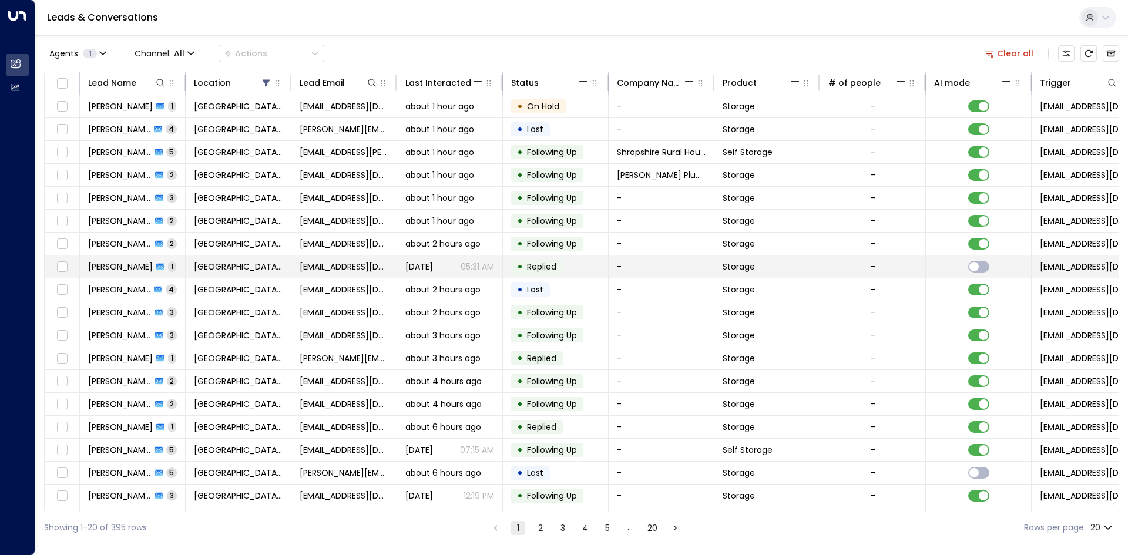
click at [406, 261] on span "[DATE]" at bounding box center [419, 267] width 28 height 12
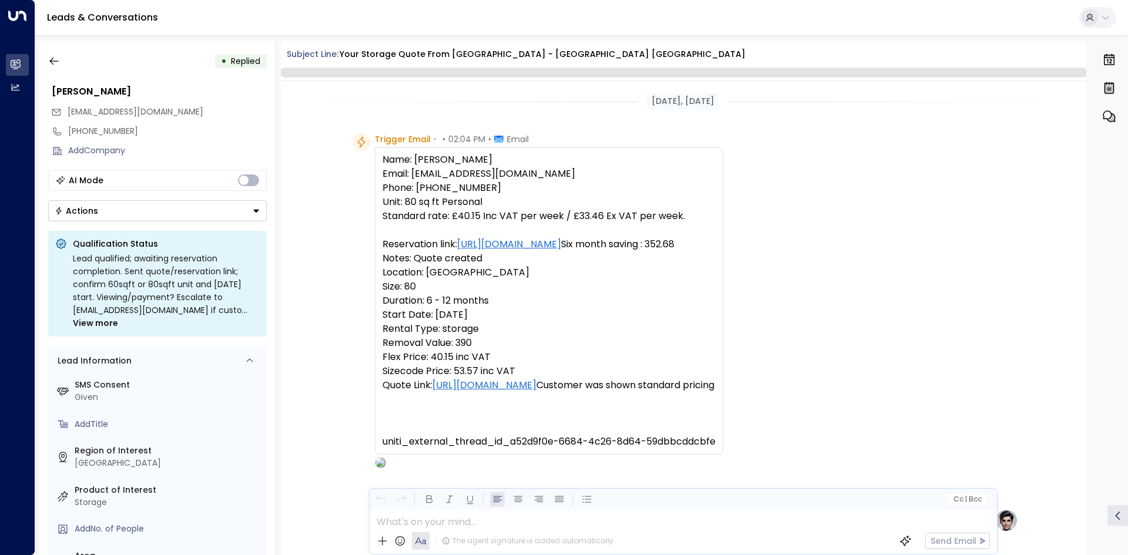
scroll to position [391, 0]
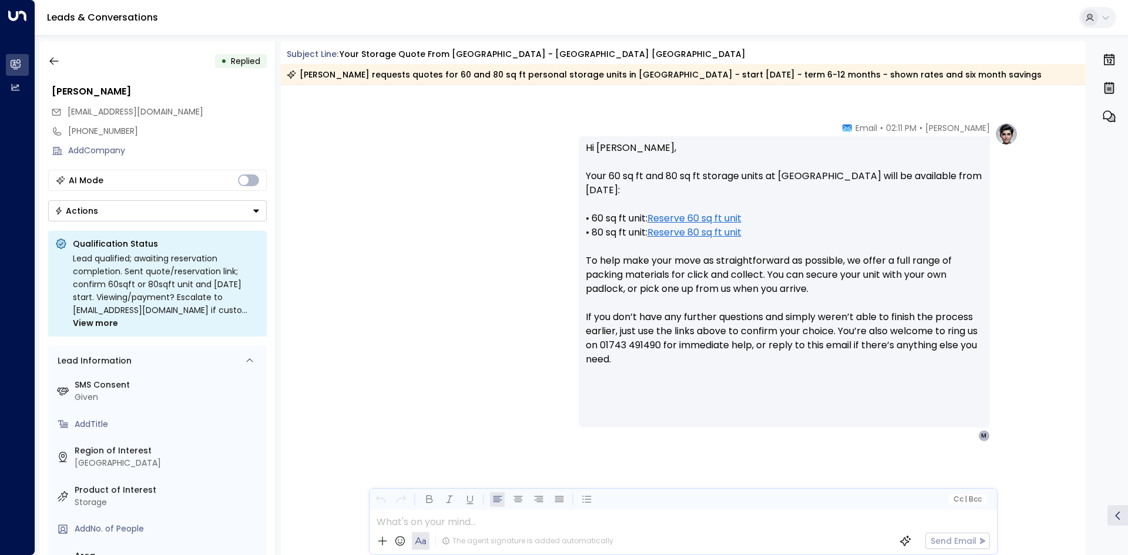
click at [139, 217] on button "Actions" at bounding box center [157, 210] width 219 height 21
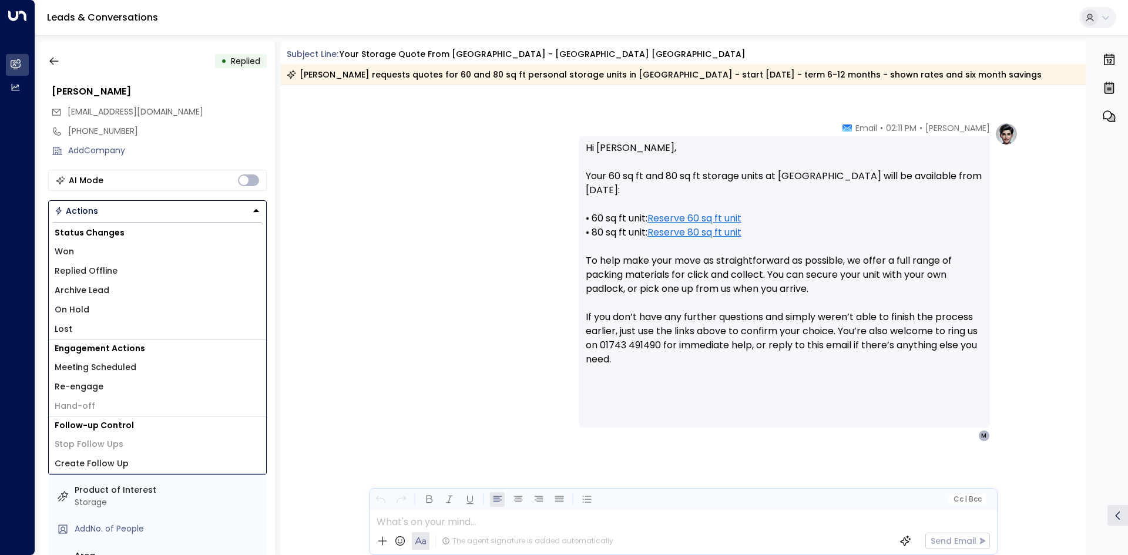
click at [106, 276] on span "Replied Offline" at bounding box center [86, 271] width 63 height 12
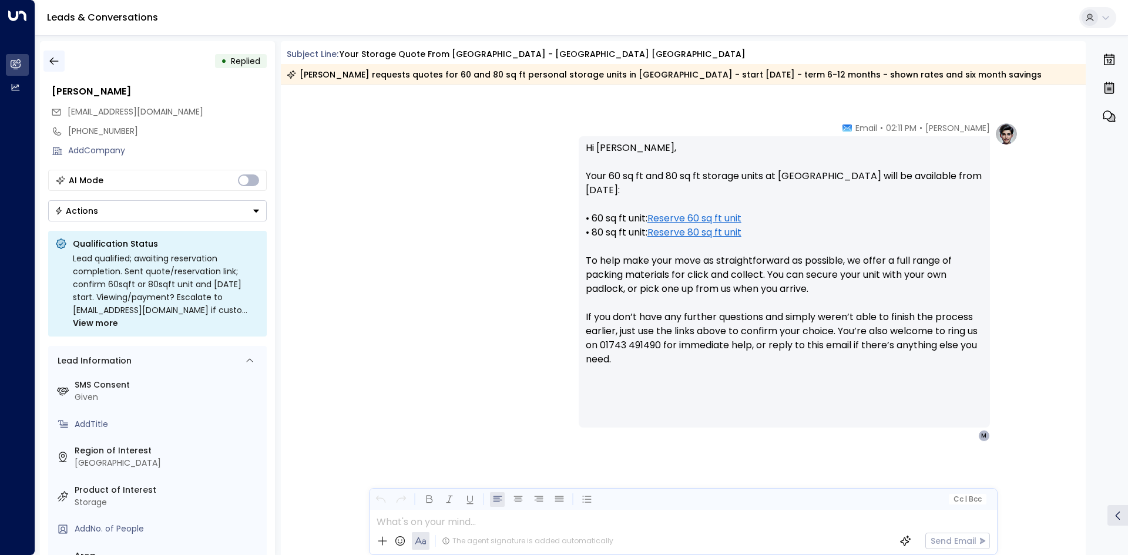
click at [59, 61] on icon "button" at bounding box center [54, 61] width 12 height 12
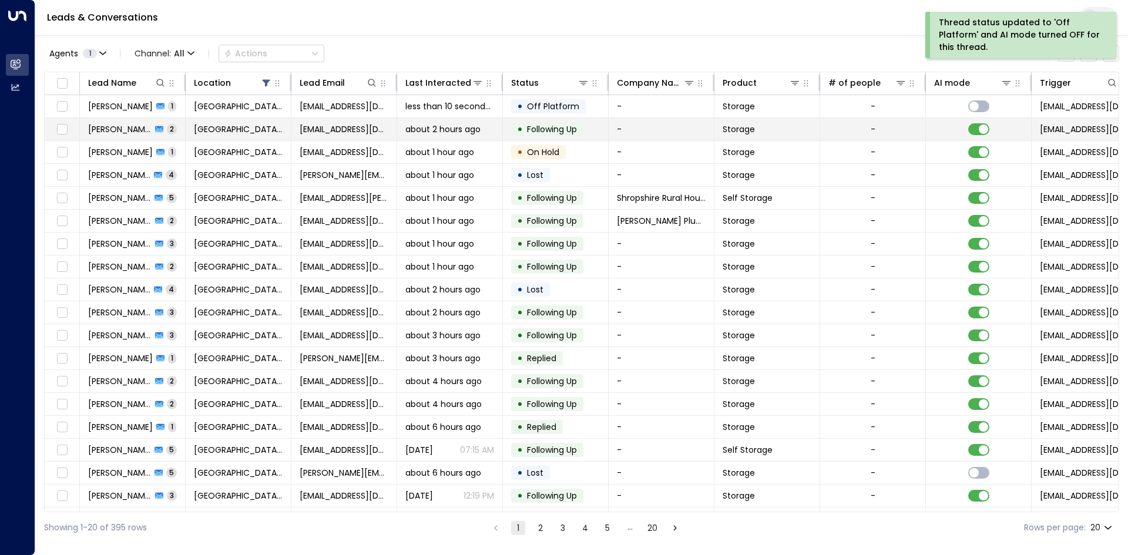
click at [180, 123] on td "[PERSON_NAME] 2" at bounding box center [133, 129] width 106 height 22
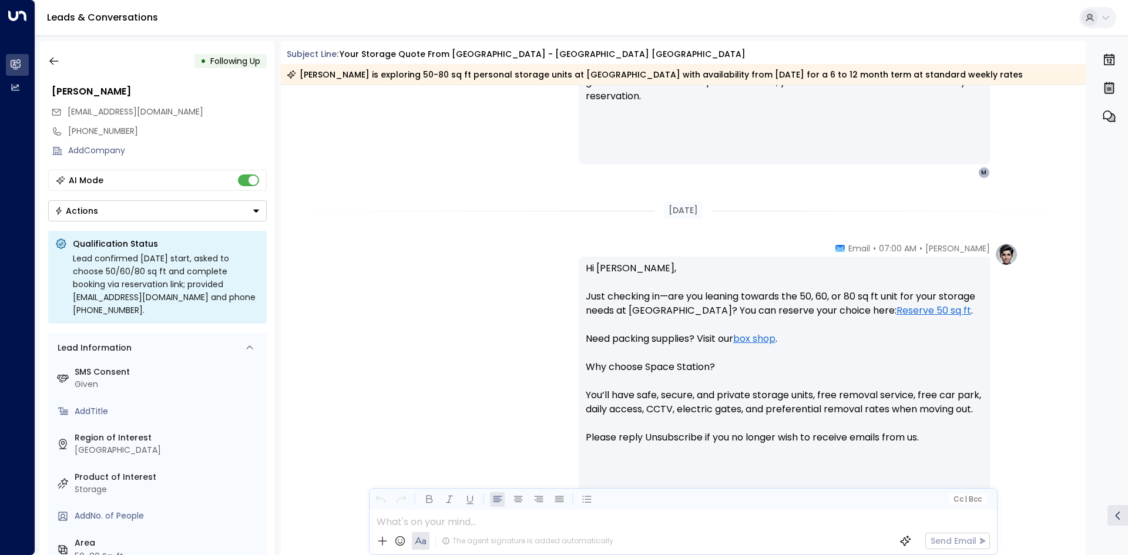
scroll to position [539, 0]
